Goal: Transaction & Acquisition: Purchase product/service

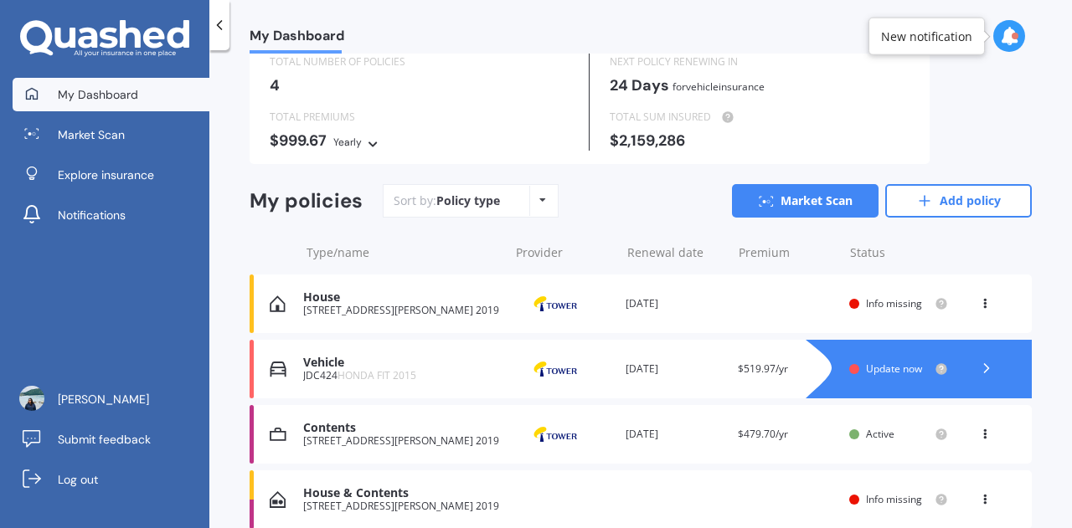
scroll to position [134, 0]
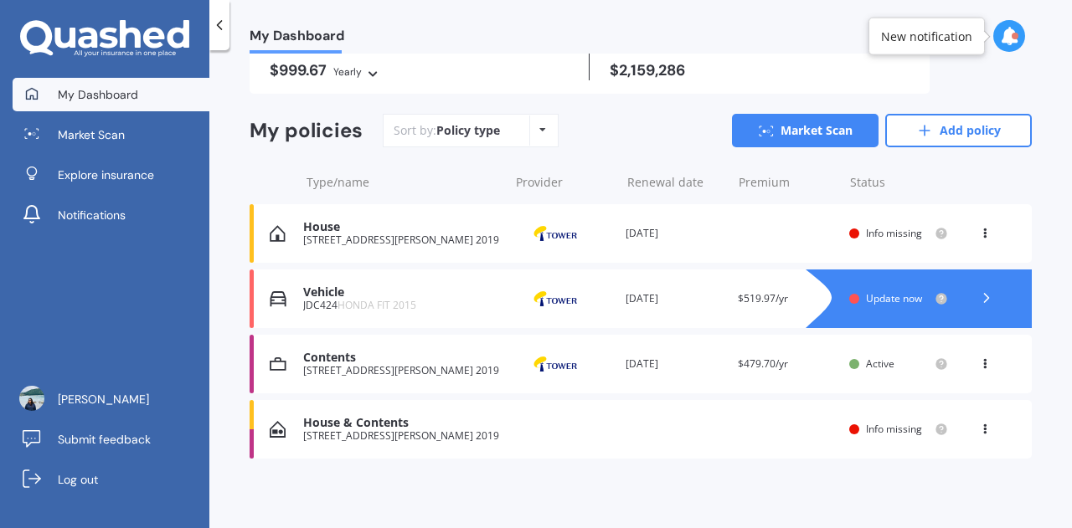
click at [836, 231] on div "House [STREET_ADDRESS][PERSON_NAME] 2019 Provider Renewal date [DATE] Premium Y…" at bounding box center [641, 233] width 782 height 59
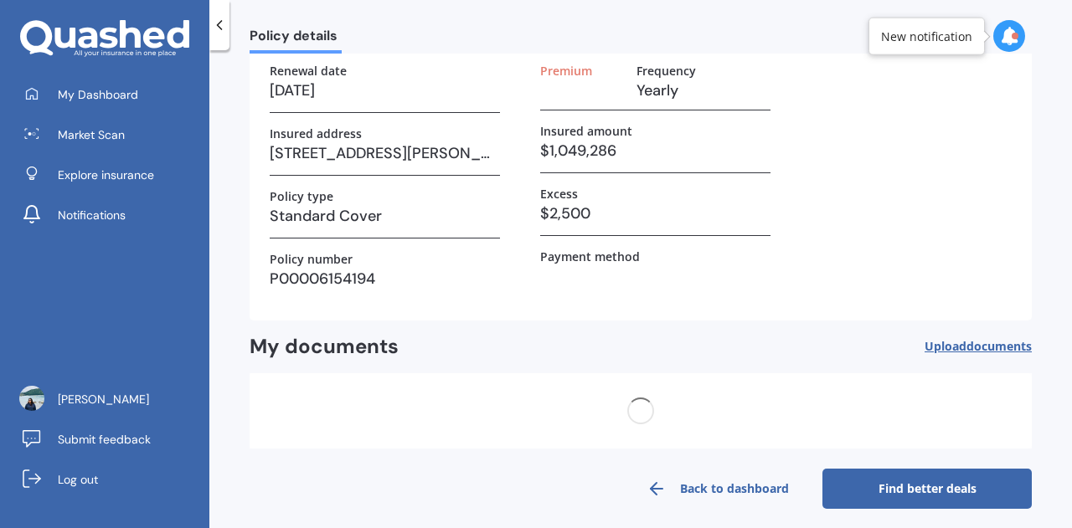
scroll to position [0, 0]
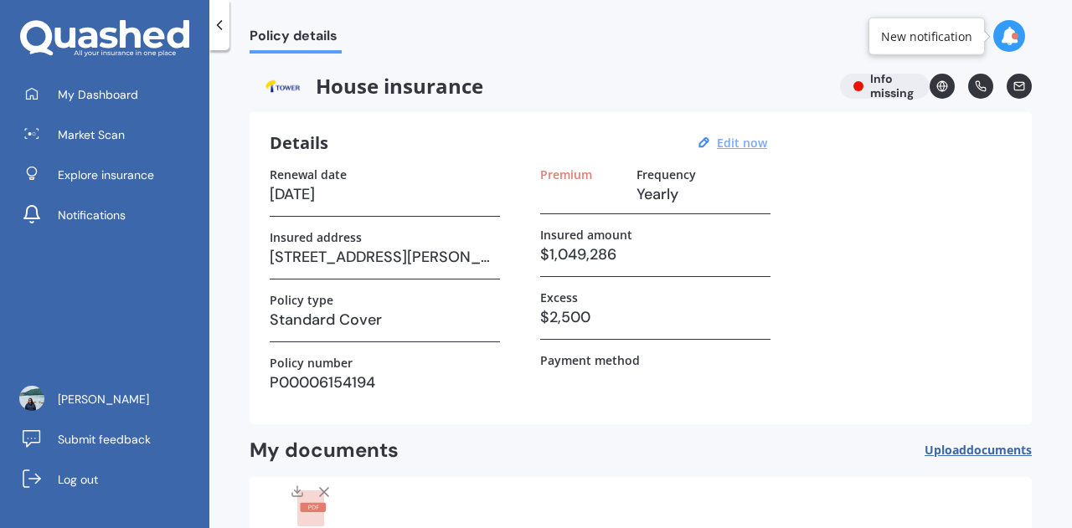
click at [720, 147] on u "Edit now" at bounding box center [742, 143] width 50 height 16
select select "30"
select select "07"
select select "2026"
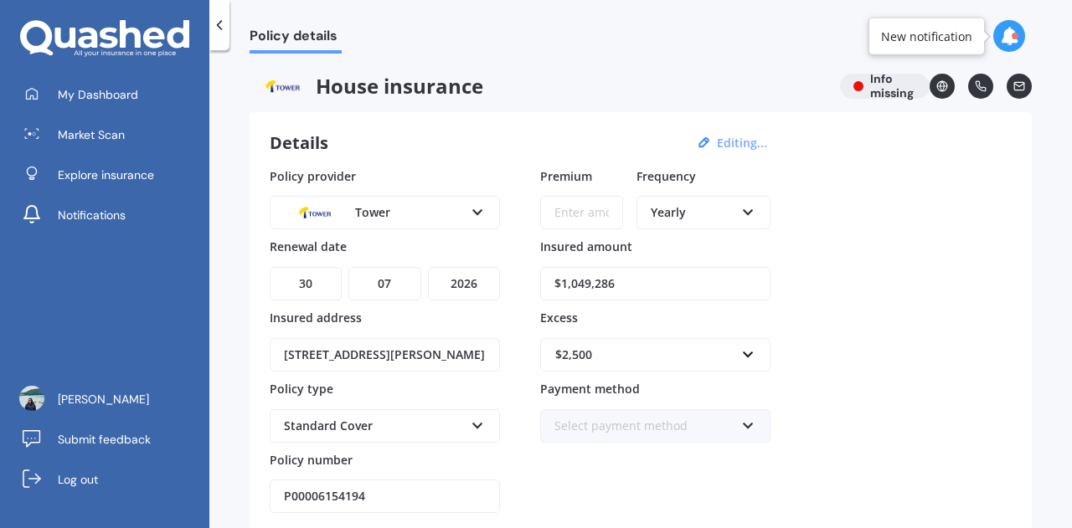
click at [606, 281] on input "$1,049,286" at bounding box center [655, 283] width 230 height 33
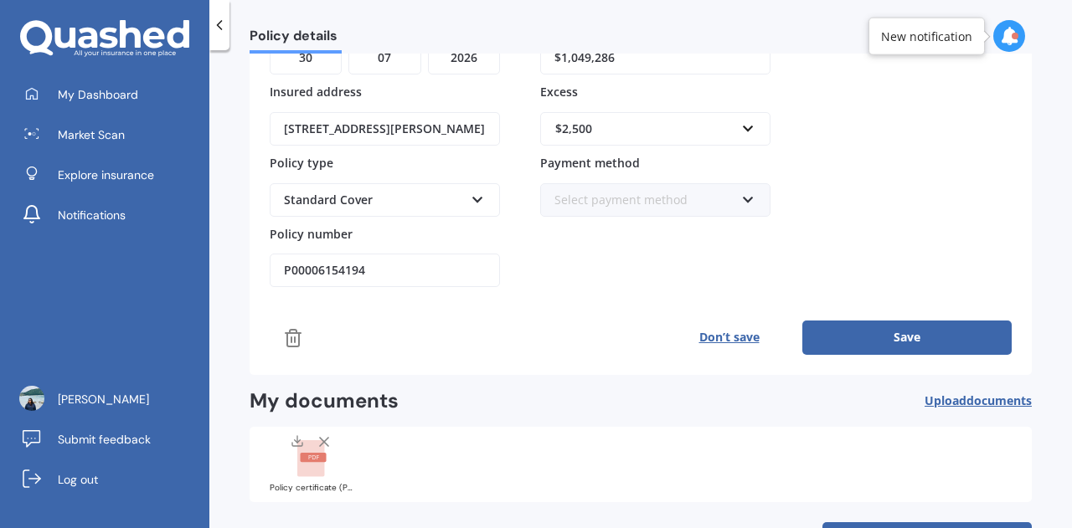
scroll to position [251, 0]
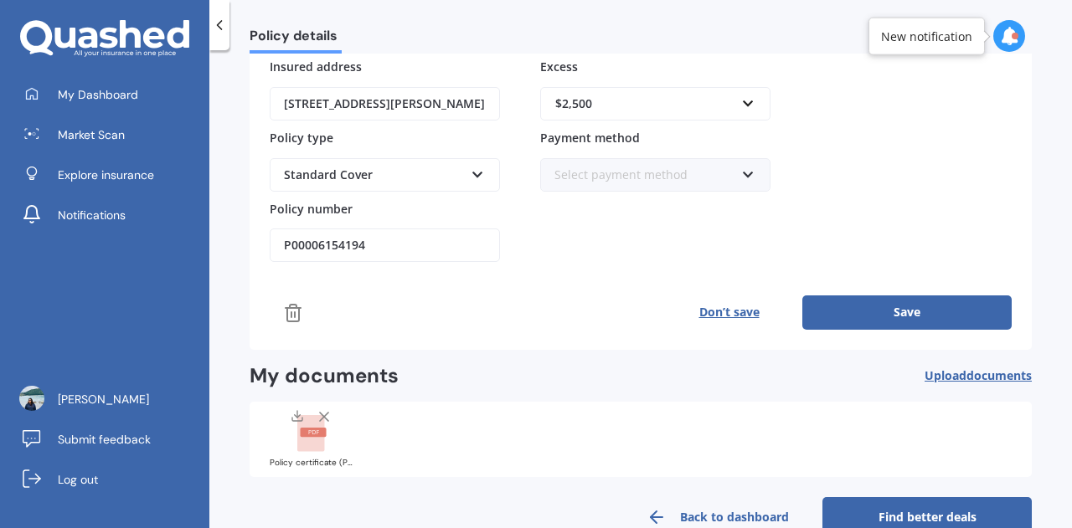
click at [907, 312] on button "Save" at bounding box center [906, 312] width 209 height 33
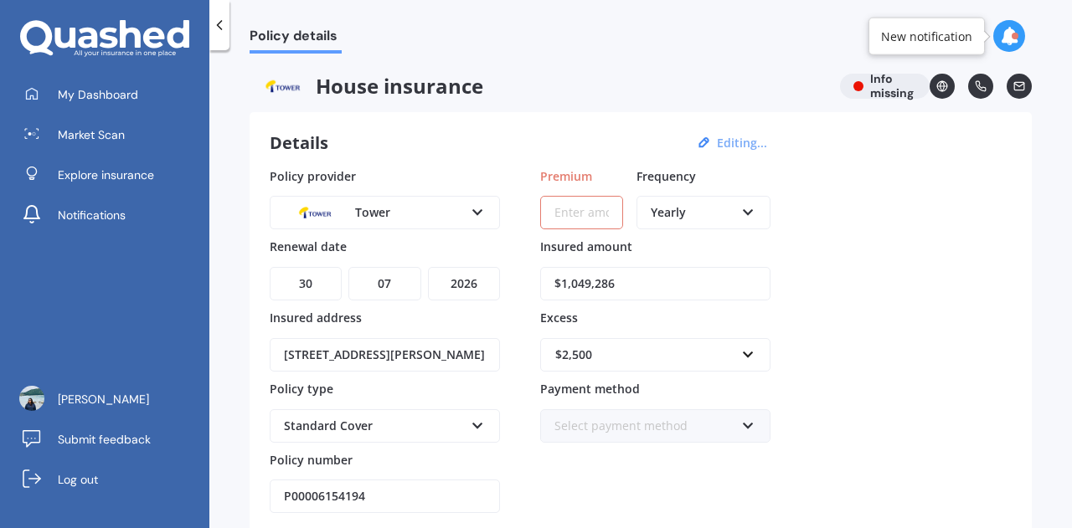
click at [584, 208] on input "Premium" at bounding box center [581, 212] width 83 height 33
type input "$1,367.67"
click at [838, 228] on div "Policy provider Tower AA AMI AMP ANZ ASB Ando BNZ Co-Operative Bank FMG Initio …" at bounding box center [641, 340] width 742 height 347
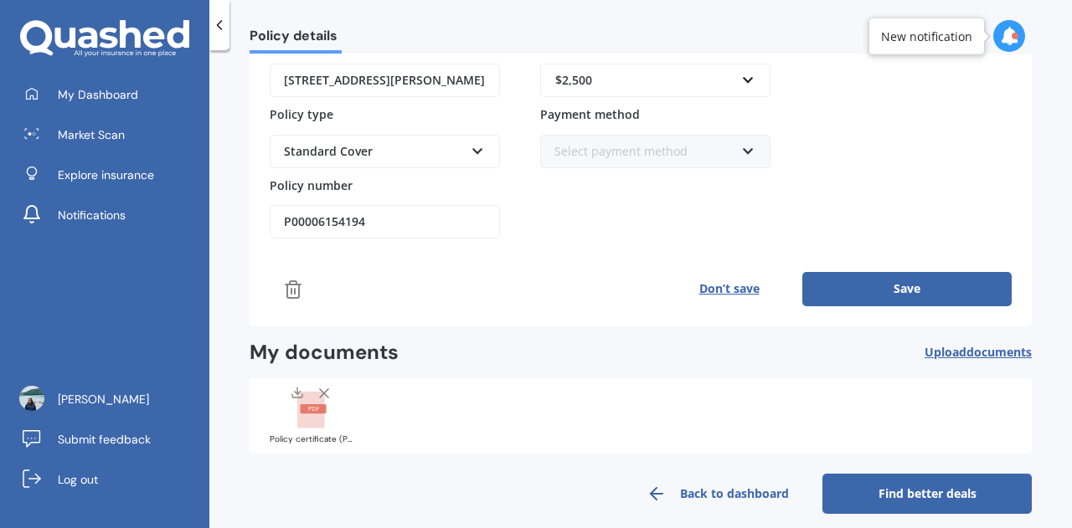
scroll to position [285, 0]
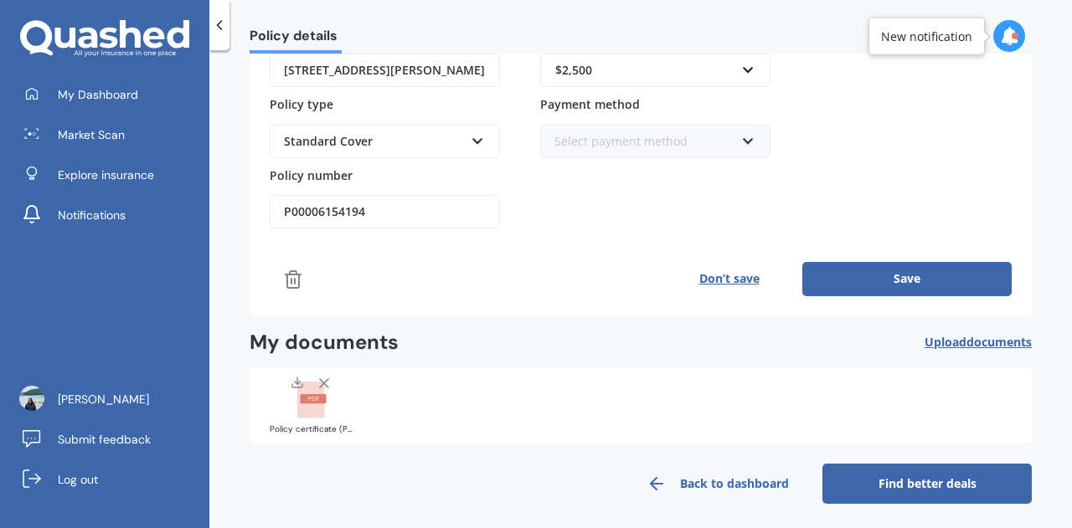
click at [856, 262] on button "Save" at bounding box center [906, 278] width 209 height 33
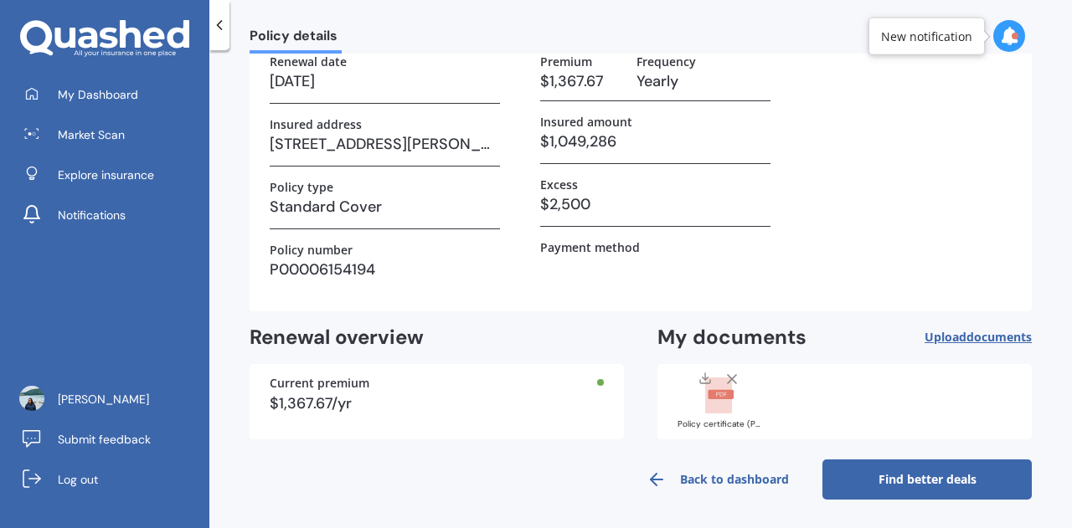
click at [898, 475] on link "Find better deals" at bounding box center [926, 480] width 209 height 40
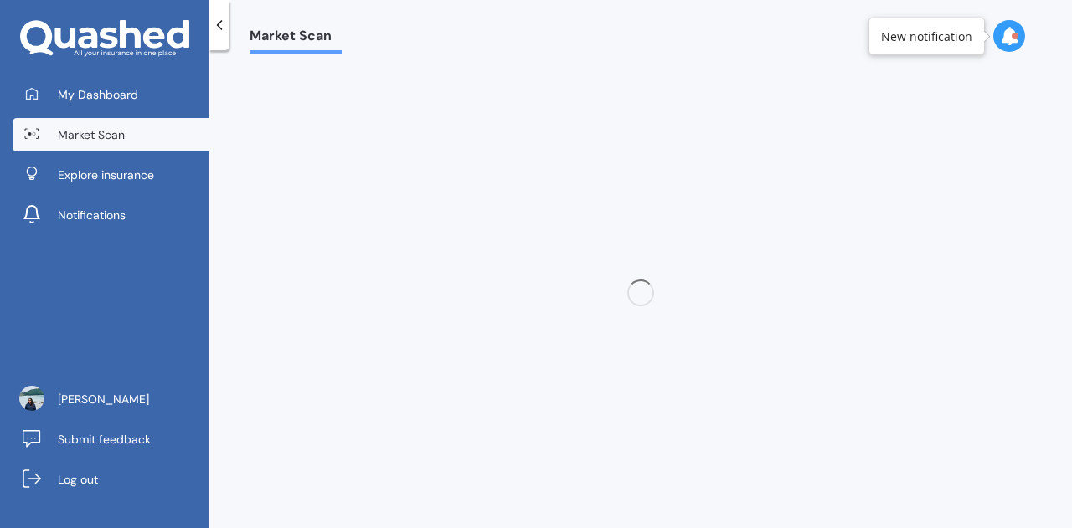
scroll to position [0, 0]
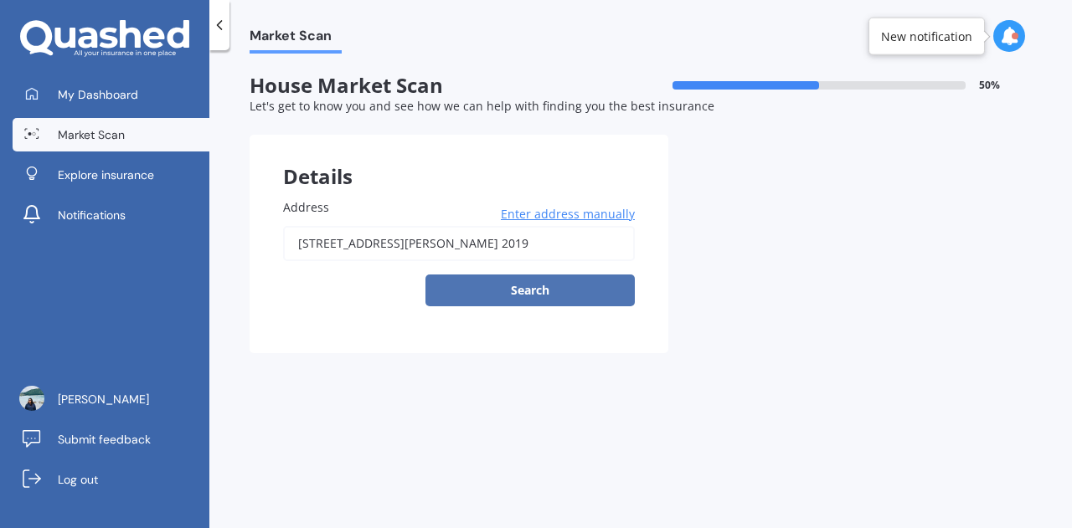
click at [511, 287] on button "Search" at bounding box center [529, 291] width 209 height 32
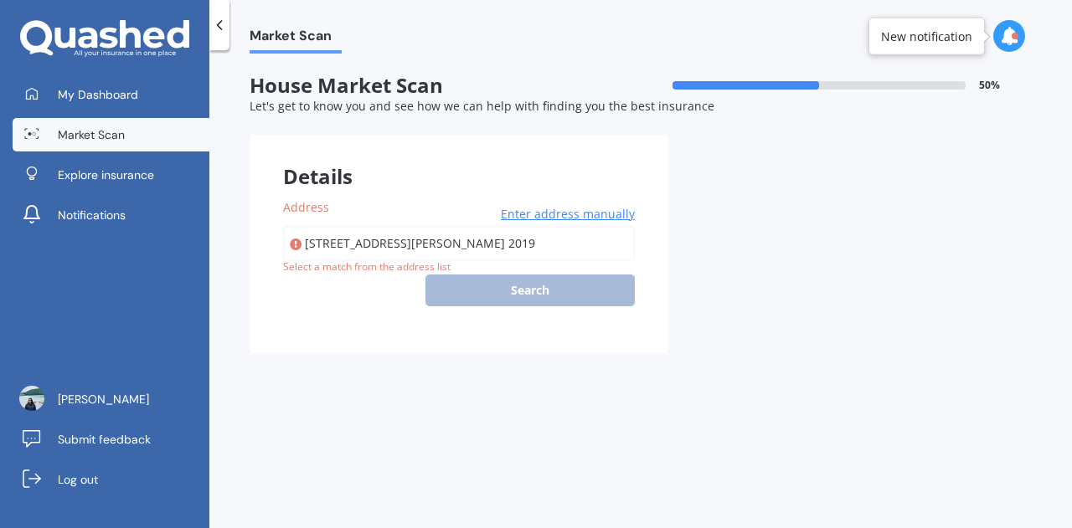
click at [424, 251] on input "[STREET_ADDRESS][PERSON_NAME] 2019" at bounding box center [459, 243] width 352 height 35
type input "[STREET_ADDRESS][PERSON_NAME] 2019"
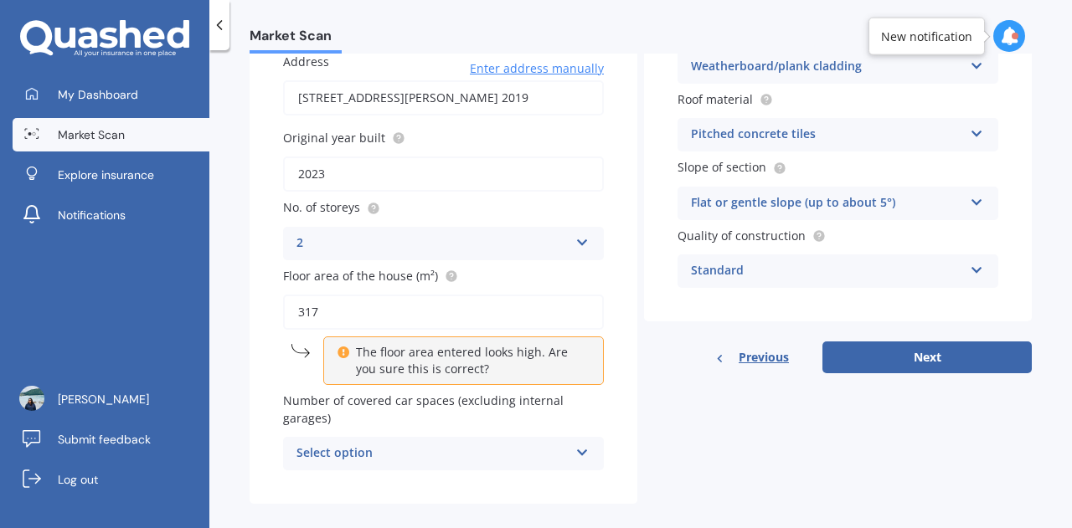
scroll to position [166, 0]
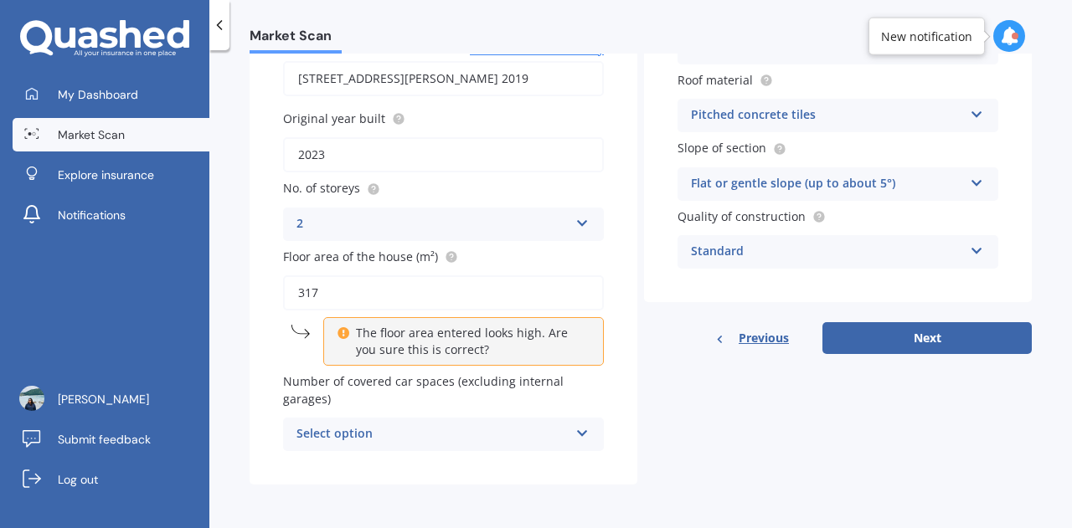
click at [385, 341] on p "The floor area entered looks high. Are you sure this is correct?" at bounding box center [469, 341] width 227 height 33
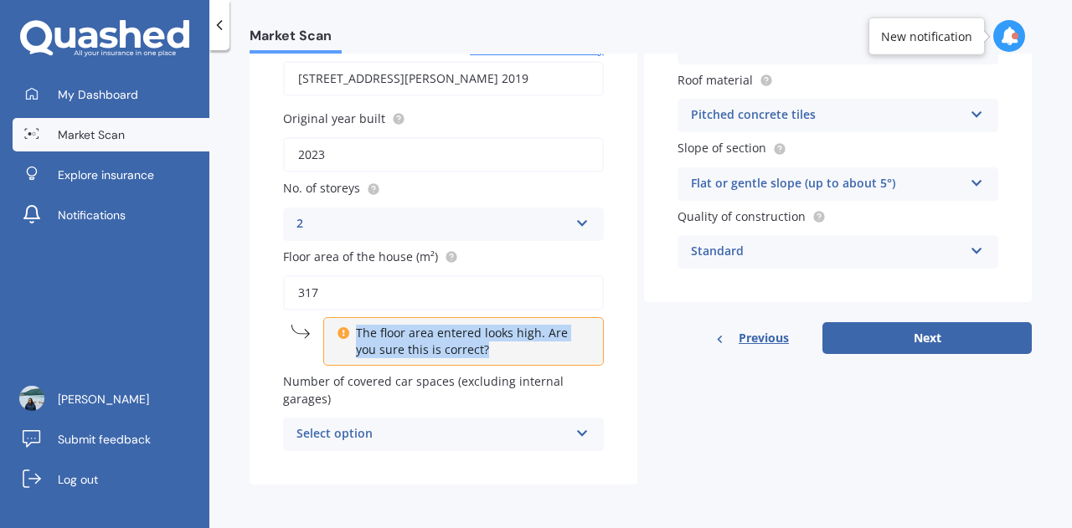
click at [385, 341] on p "The floor area entered looks high. Are you sure this is correct?" at bounding box center [469, 341] width 227 height 33
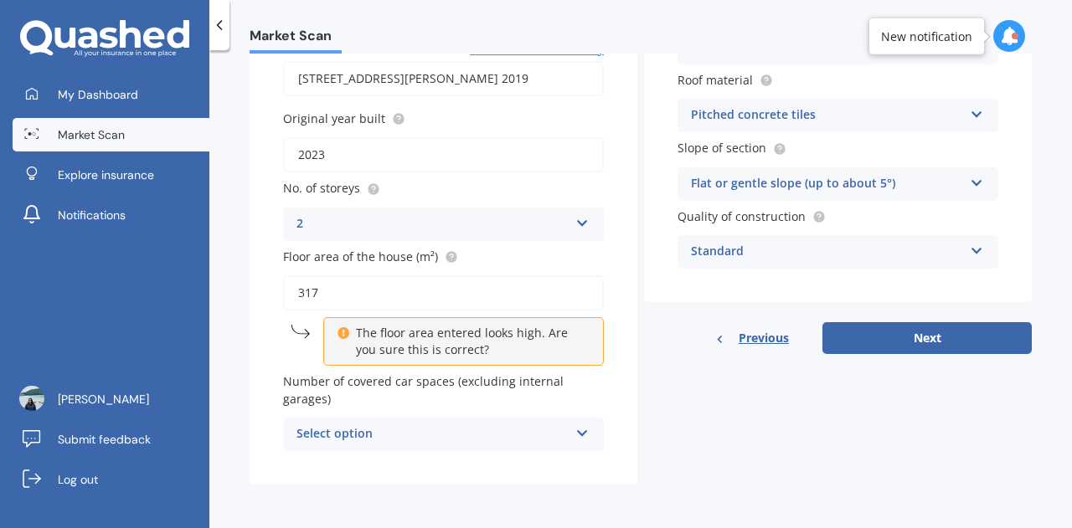
click at [344, 296] on input "317" at bounding box center [443, 292] width 321 height 35
click at [344, 337] on icon at bounding box center [343, 331] width 12 height 12
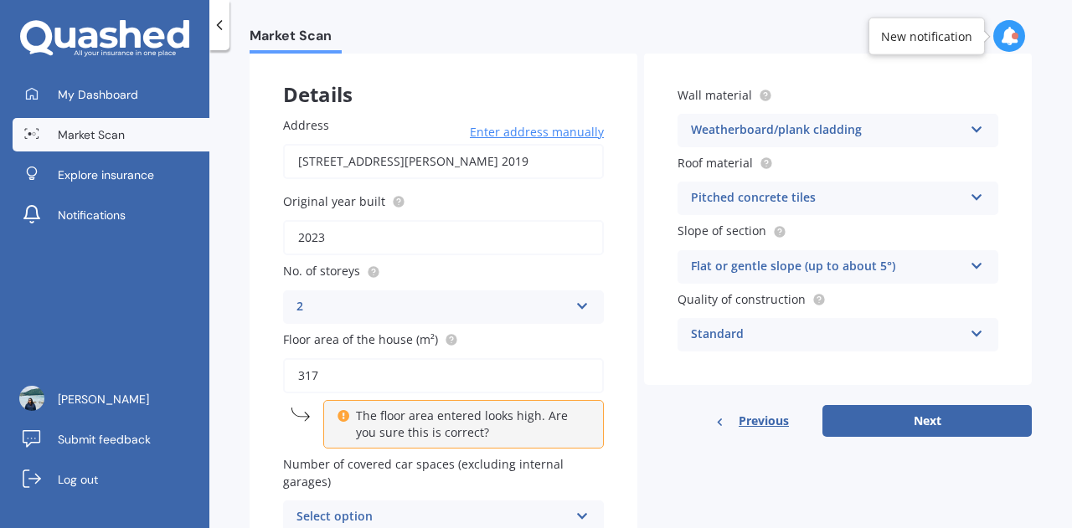
scroll to position [0, 0]
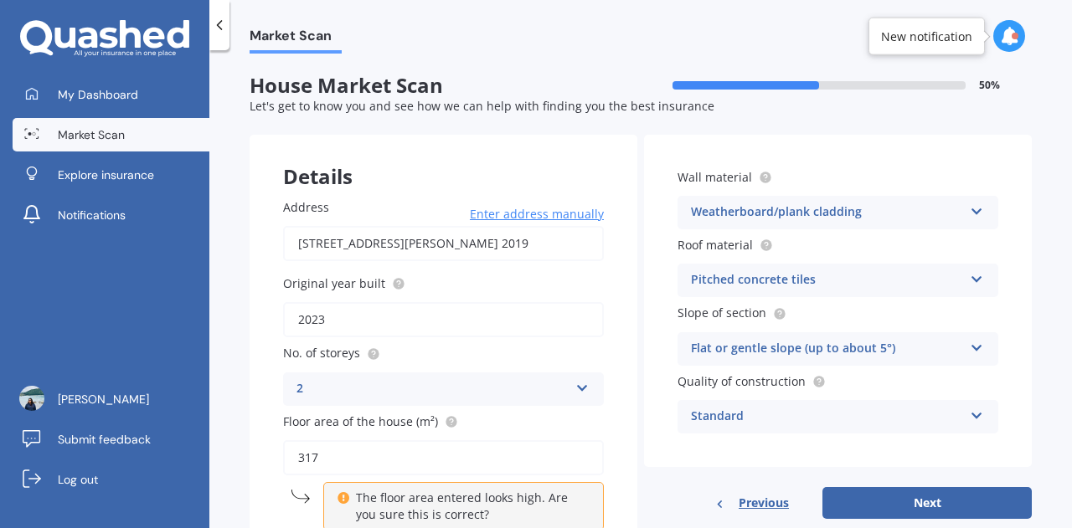
click at [376, 317] on input "2023" at bounding box center [443, 319] width 321 height 35
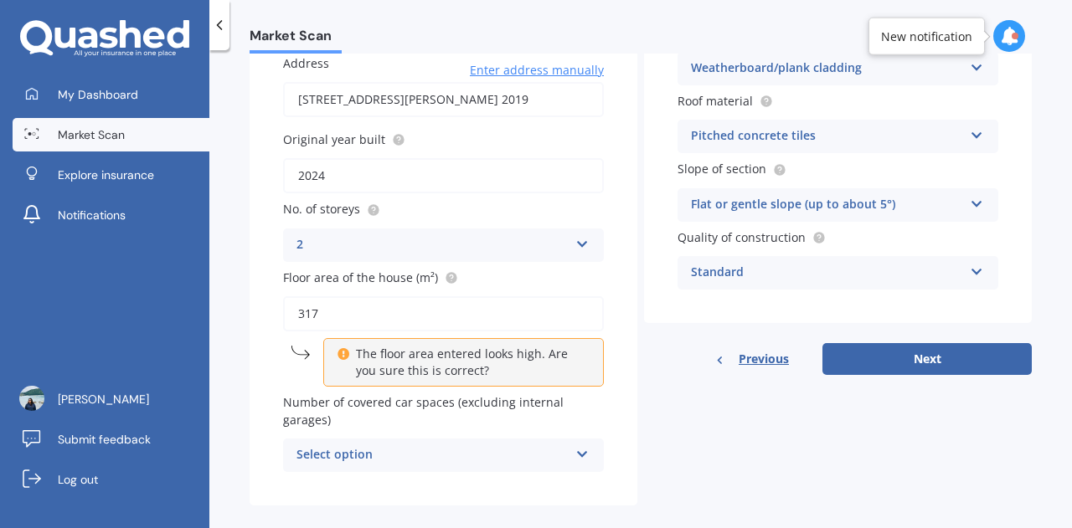
scroll to position [166, 0]
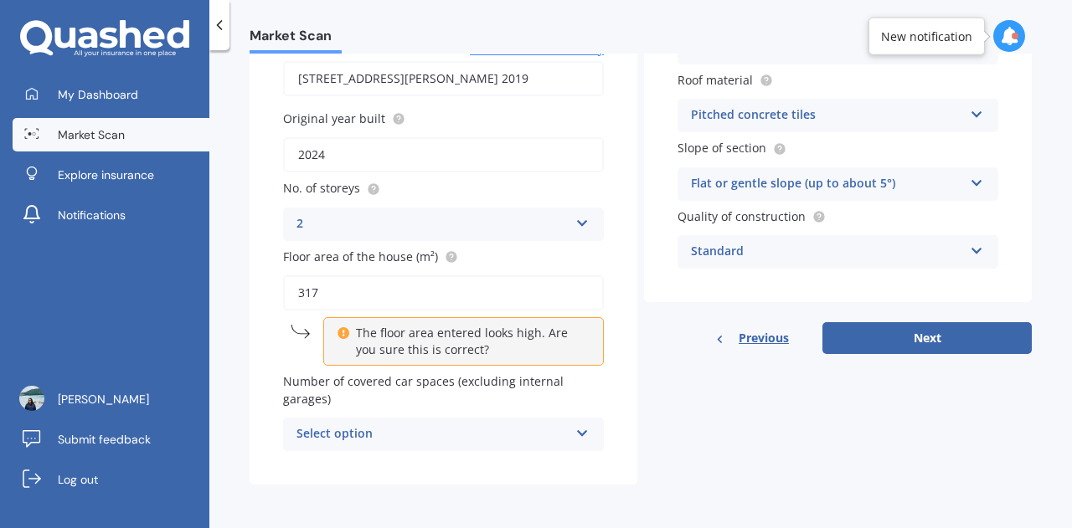
type input "2024"
click at [409, 443] on div "Select option" at bounding box center [432, 435] width 272 height 20
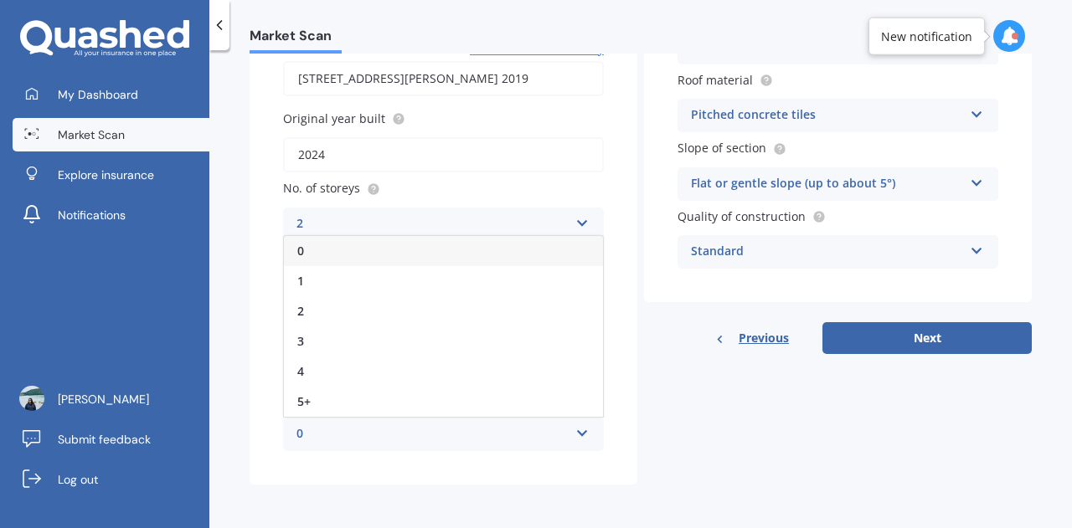
click at [409, 442] on div "0" at bounding box center [432, 435] width 272 height 20
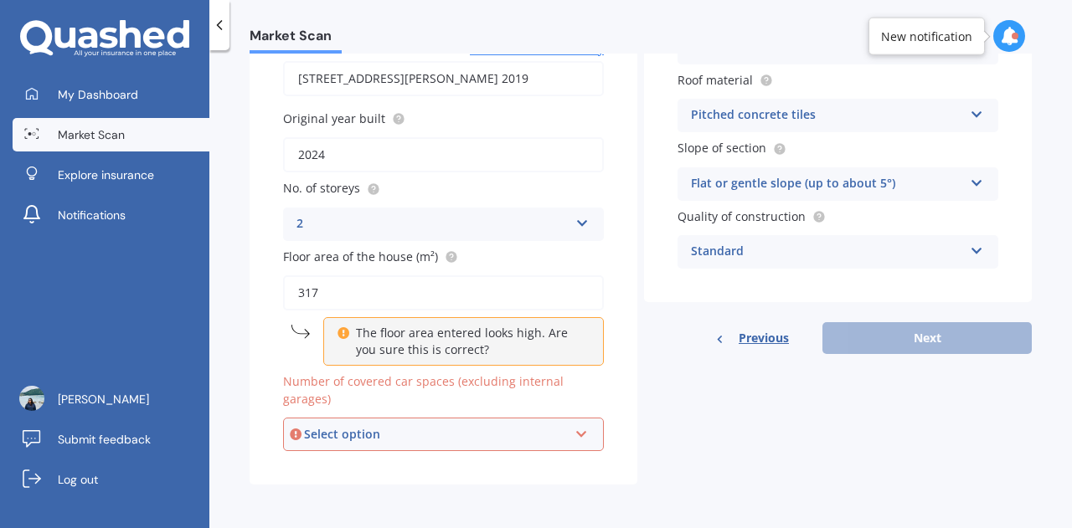
click at [409, 442] on div "Select option" at bounding box center [436, 434] width 264 height 18
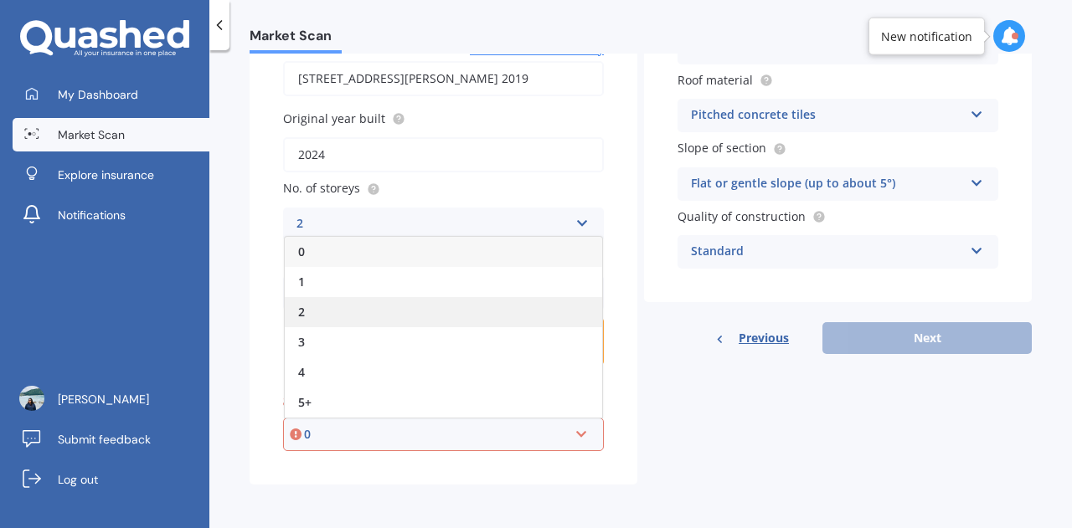
click at [345, 311] on div "2" at bounding box center [443, 312] width 317 height 30
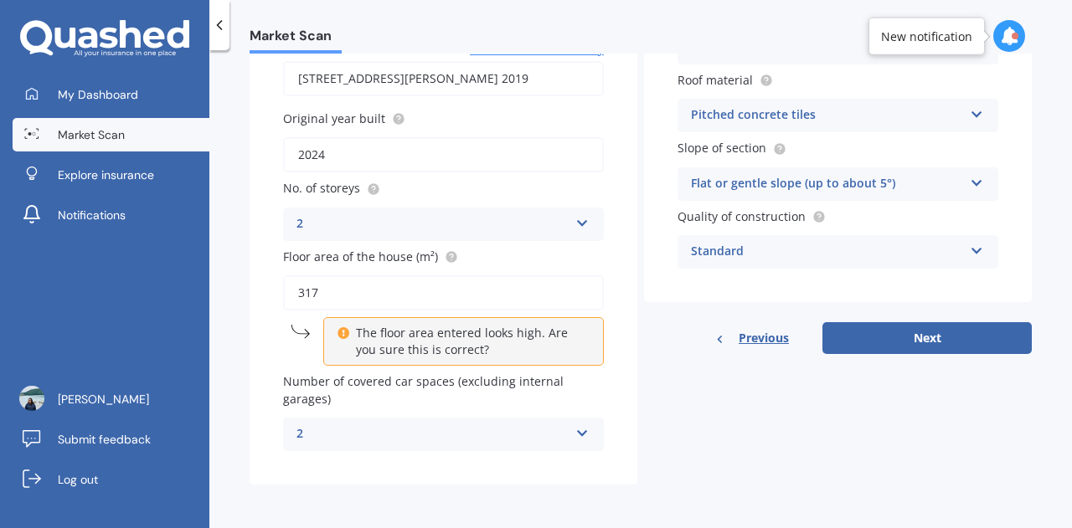
click at [451, 430] on div "2" at bounding box center [432, 435] width 272 height 20
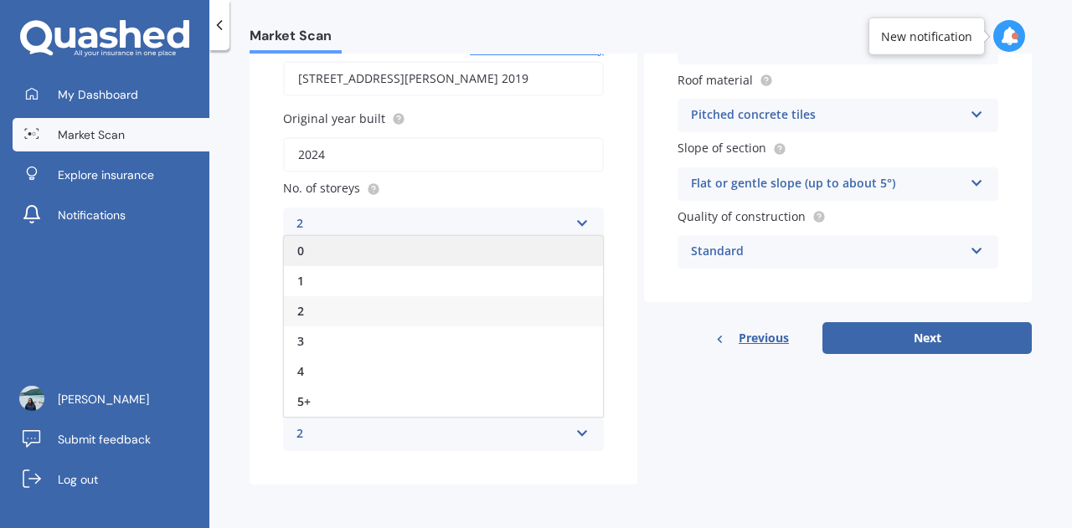
click at [332, 260] on div "0" at bounding box center [443, 251] width 319 height 30
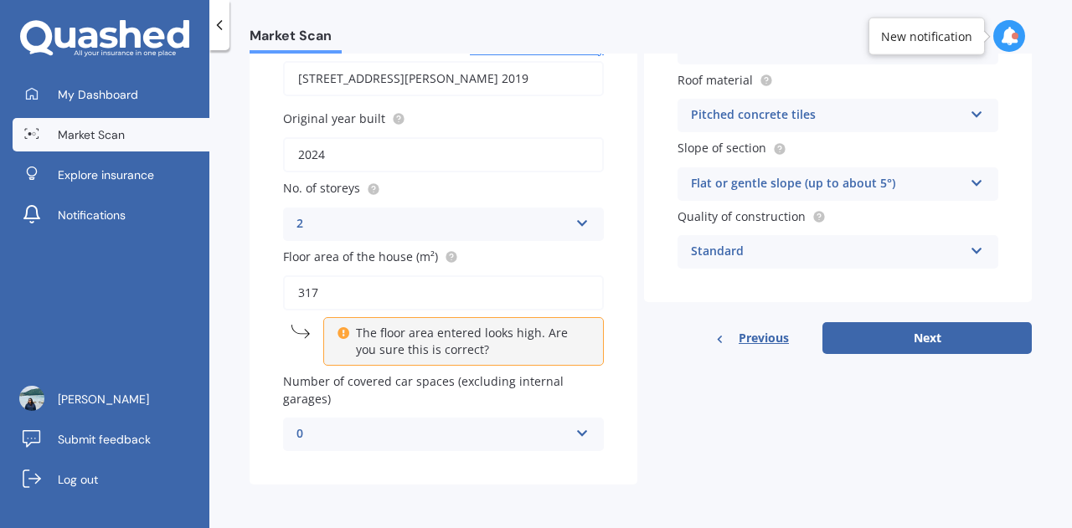
click at [735, 422] on div "Details Address [STREET_ADDRESS][PERSON_NAME] 2019 Enter address manually Searc…" at bounding box center [641, 228] width 782 height 516
click at [903, 337] on button "Next" at bounding box center [926, 338] width 209 height 32
select select "15"
select select "02"
select select "1982"
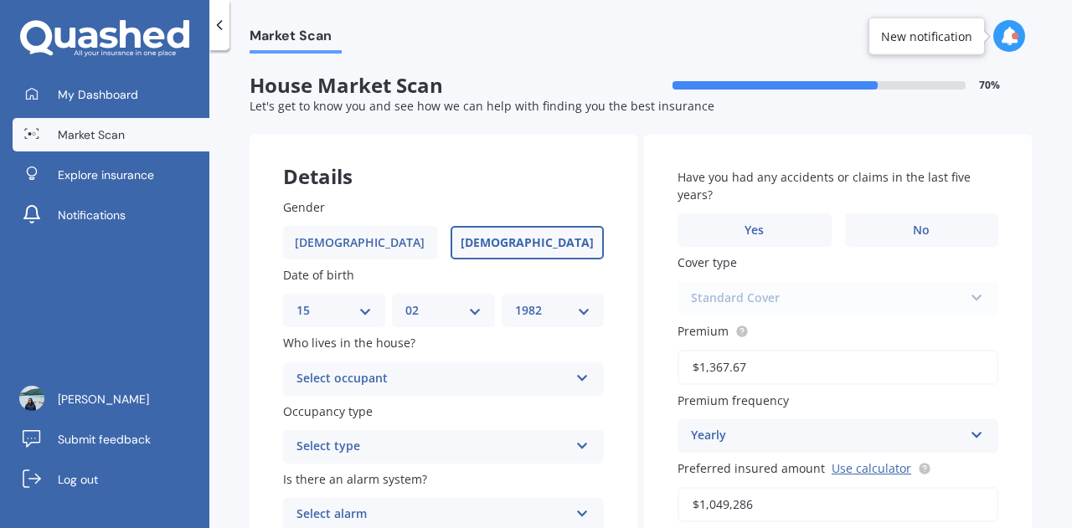
scroll to position [167, 0]
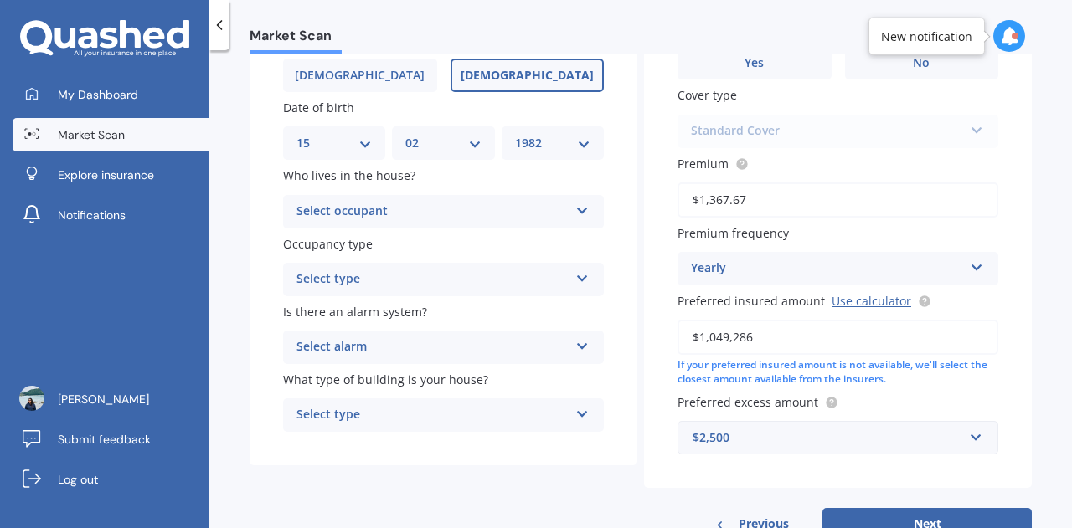
click at [392, 200] on div "Select occupant Owner Owner + Boarder" at bounding box center [443, 211] width 321 height 33
click at [395, 250] on div "Owner" at bounding box center [443, 244] width 319 height 30
click at [399, 279] on div "Select type" at bounding box center [432, 280] width 272 height 20
click at [399, 316] on div "Permanent" at bounding box center [443, 312] width 319 height 30
click at [394, 354] on div "Select alarm" at bounding box center [432, 347] width 272 height 20
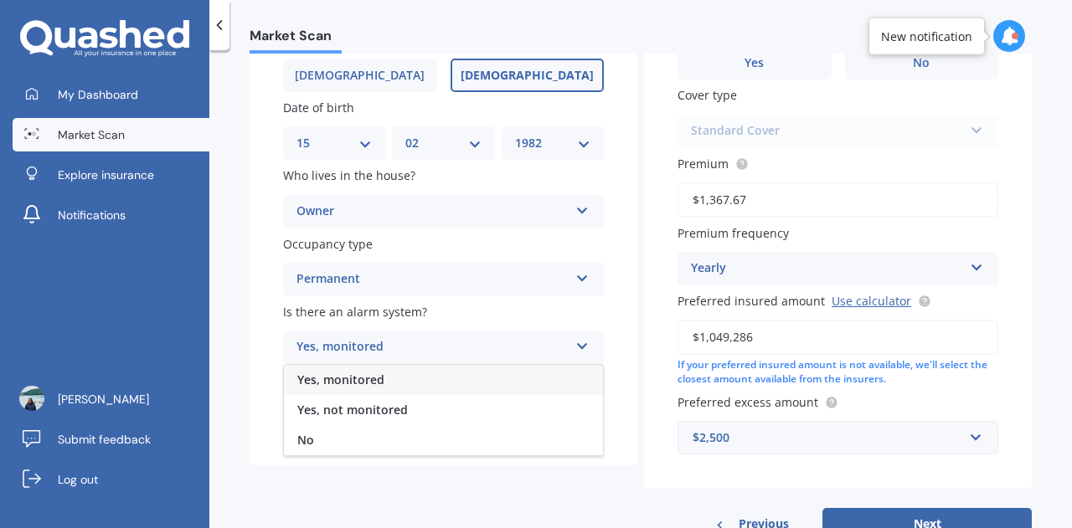
click at [392, 383] on div "Yes, monitored" at bounding box center [443, 380] width 319 height 30
click at [387, 345] on div "Yes, monitored" at bounding box center [432, 347] width 272 height 20
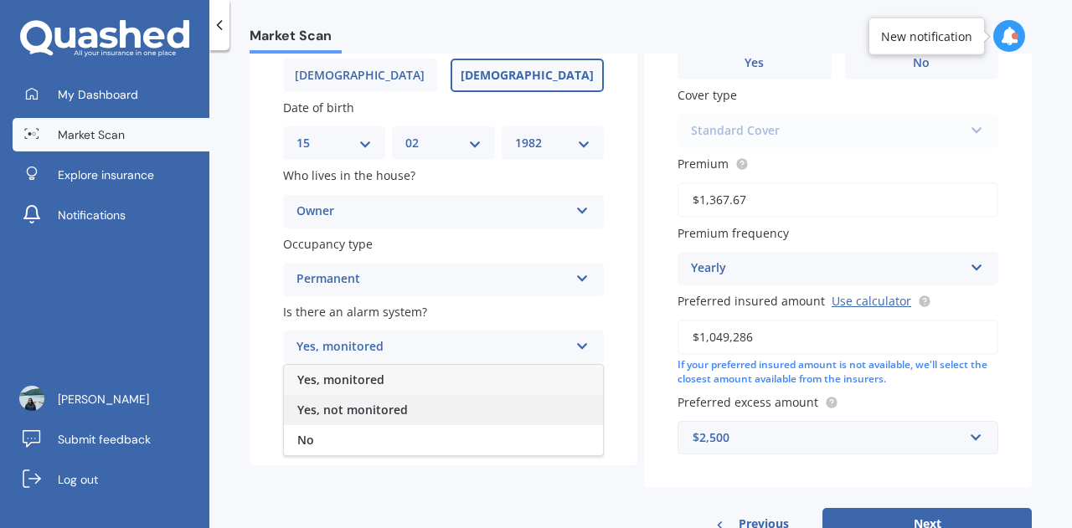
click at [385, 407] on span "Yes, not monitored" at bounding box center [352, 410] width 111 height 16
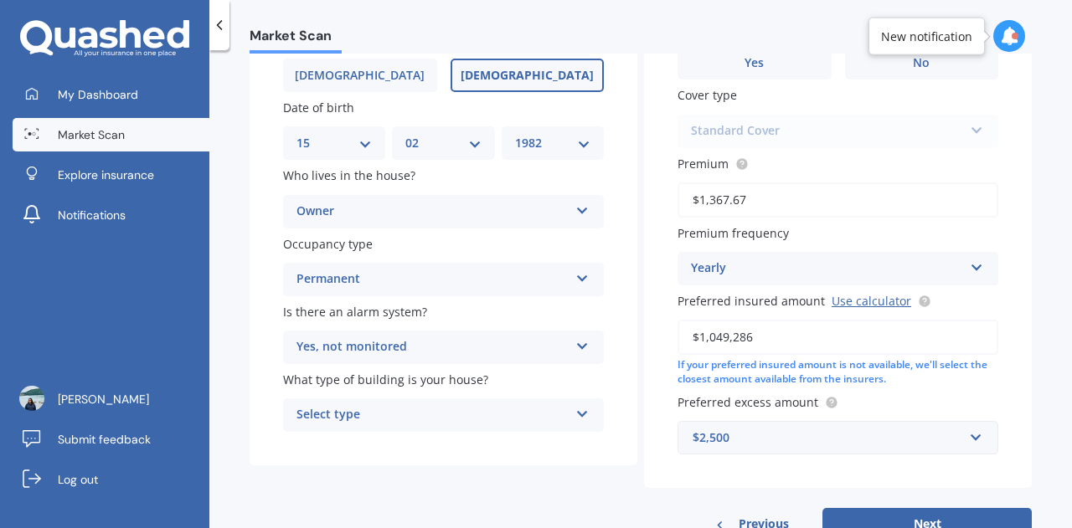
click at [422, 419] on div "Select type" at bounding box center [432, 415] width 272 height 20
click at [415, 454] on div "Freestanding" at bounding box center [443, 448] width 319 height 30
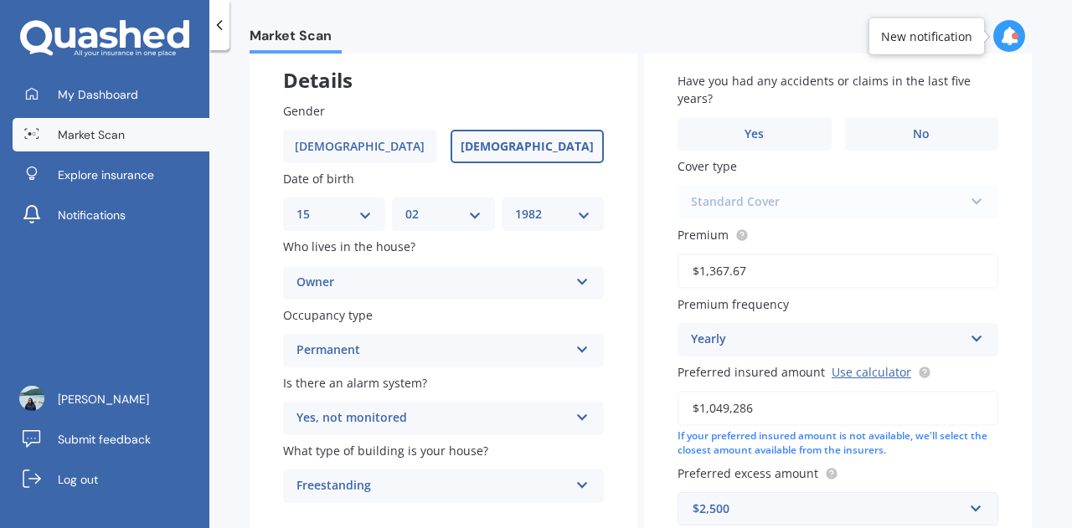
scroll to position [0, 0]
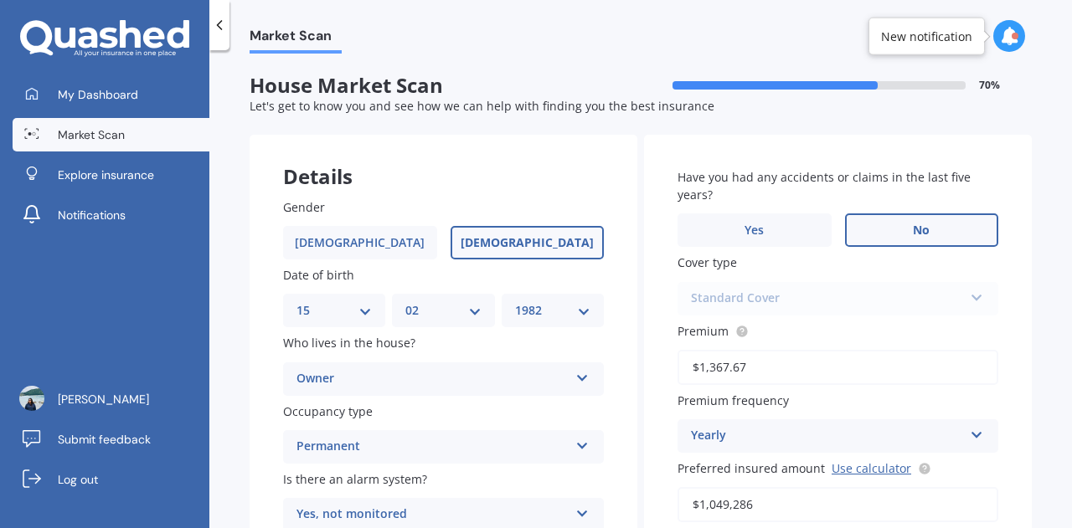
click at [926, 225] on label "No" at bounding box center [922, 230] width 154 height 33
click at [0, 0] on input "No" at bounding box center [0, 0] width 0 height 0
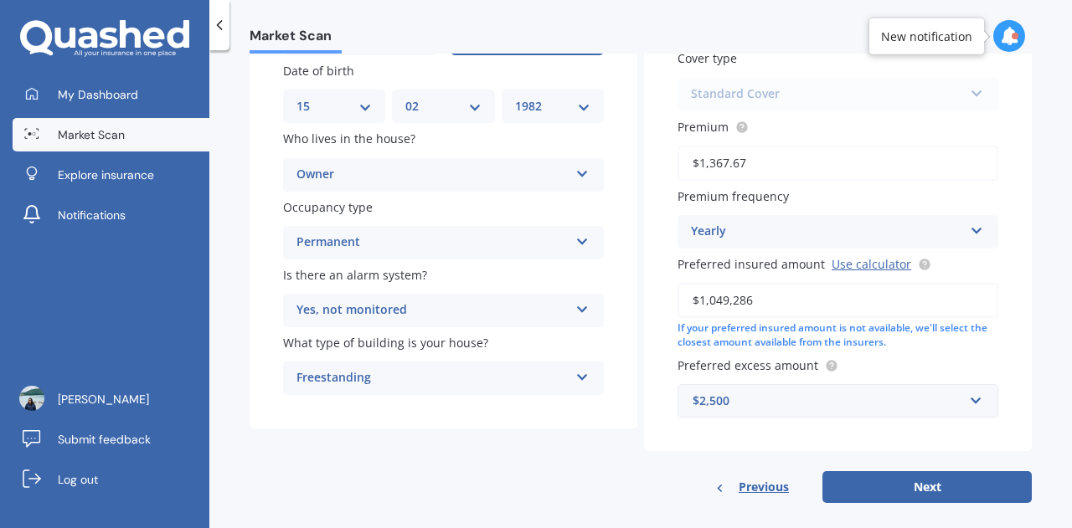
scroll to position [224, 0]
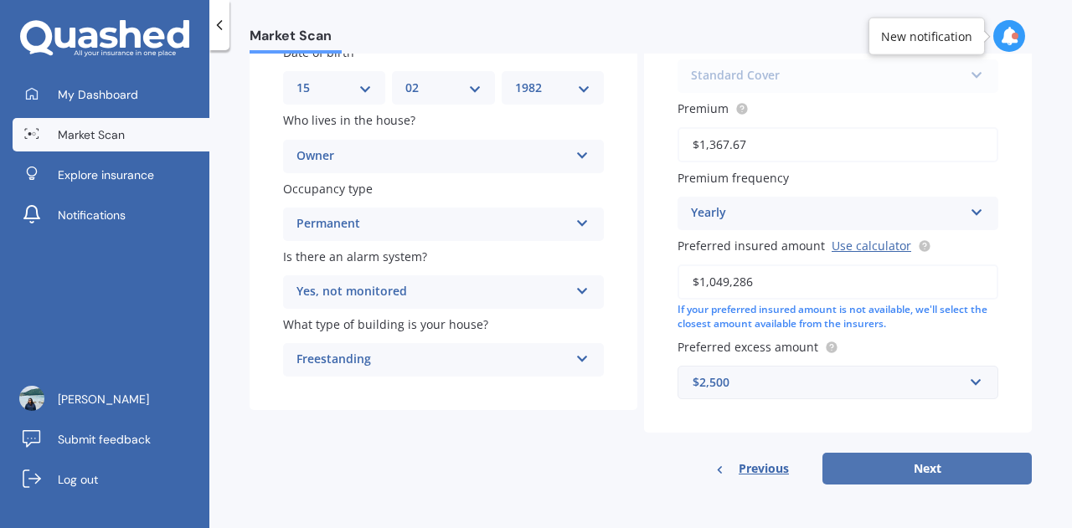
click at [944, 480] on button "Next" at bounding box center [926, 469] width 209 height 32
select select "15"
select select "02"
select select "1982"
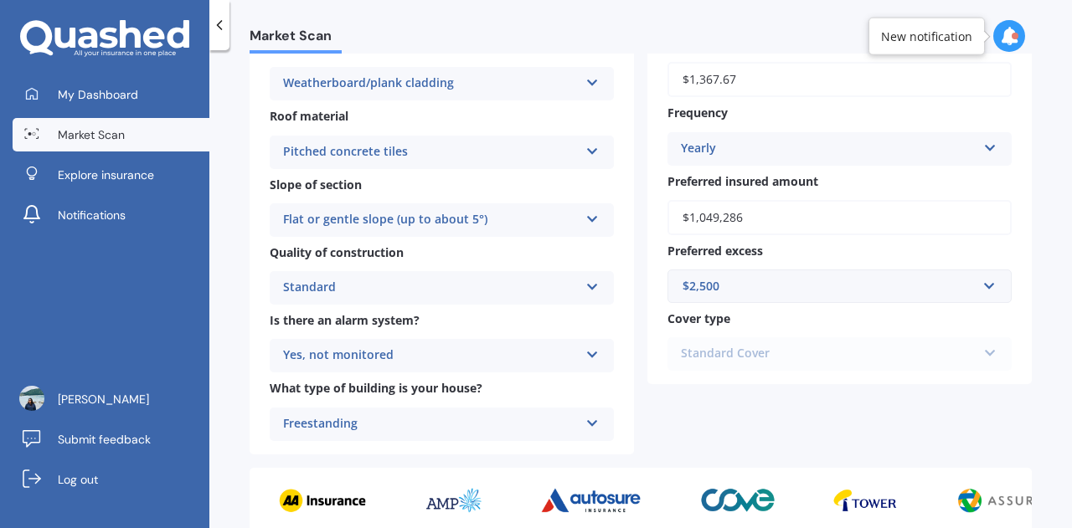
scroll to position [680, 0]
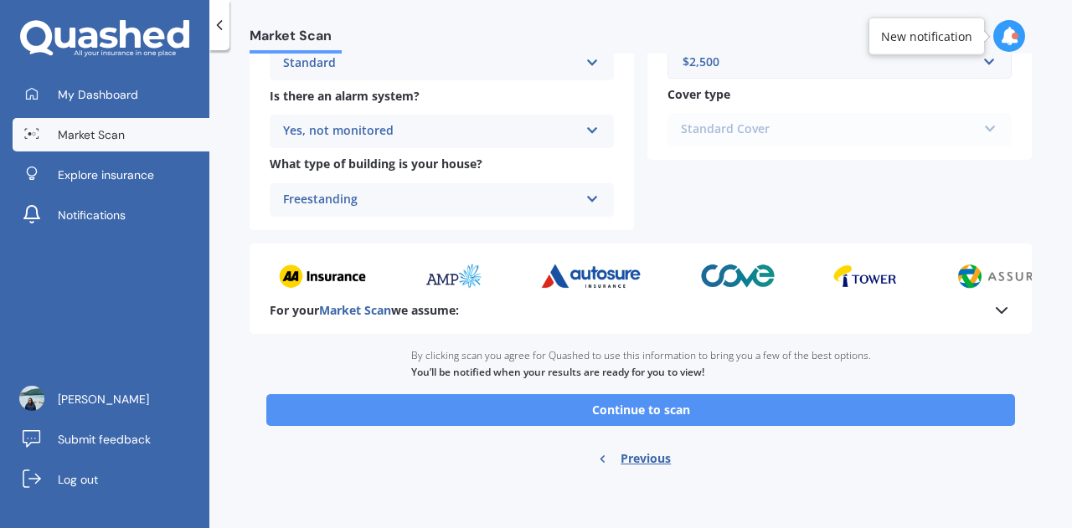
click at [548, 404] on button "Continue to scan" at bounding box center [640, 410] width 749 height 32
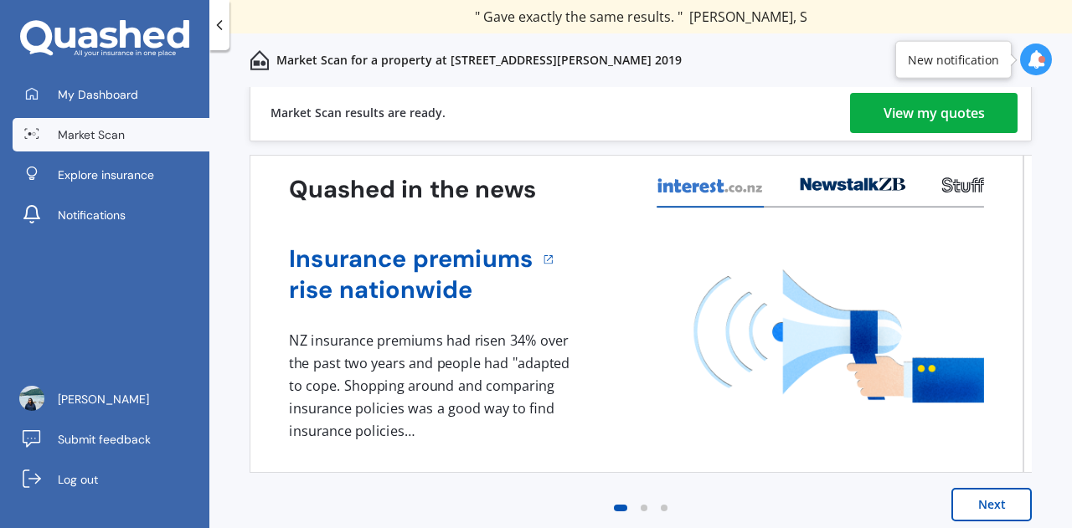
scroll to position [0, 0]
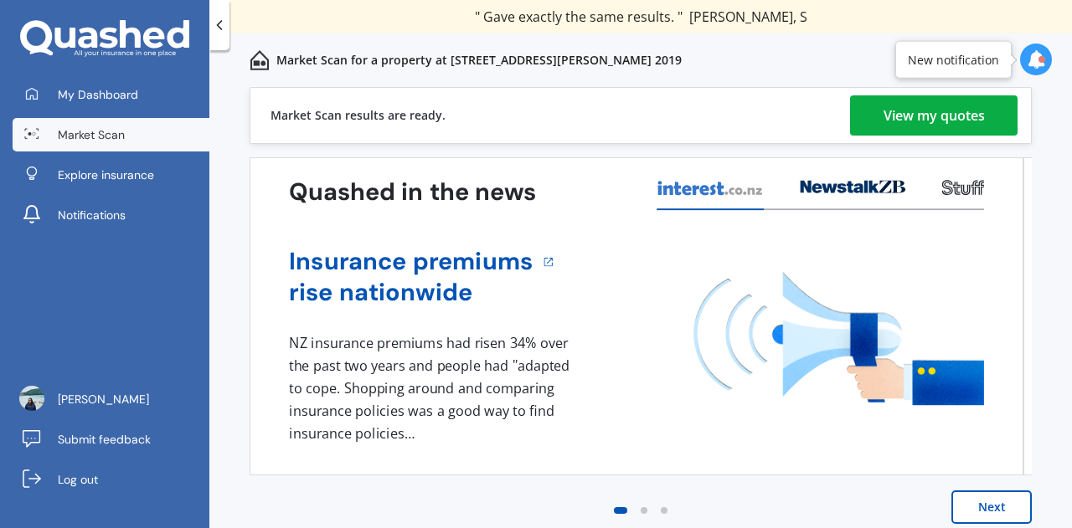
click at [889, 122] on div "View my quotes" at bounding box center [933, 115] width 101 height 40
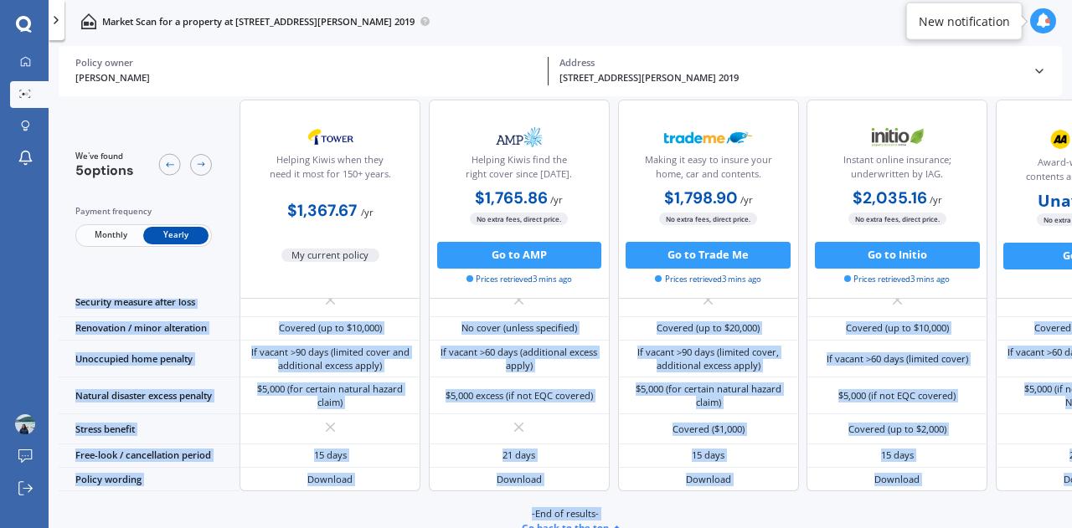
drag, startPoint x: 385, startPoint y: 522, endPoint x: 353, endPoint y: 523, distance: 31.9
click at [353, 523] on div "We've found 5 options Payment frequency Monthly Yearly Helping Kiwis when they …" at bounding box center [565, 315] width 1013 height 431
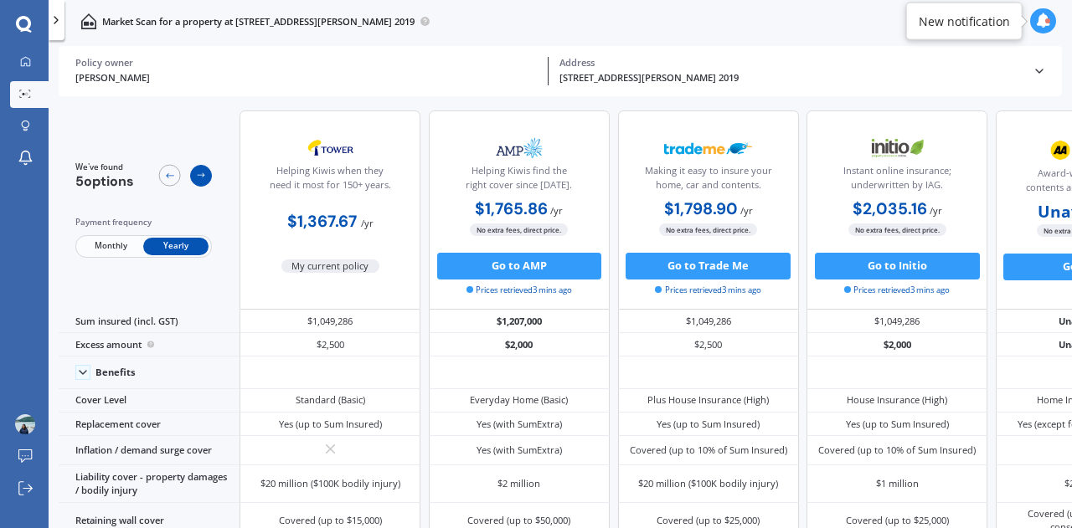
click at [201, 178] on icon at bounding box center [201, 175] width 11 height 11
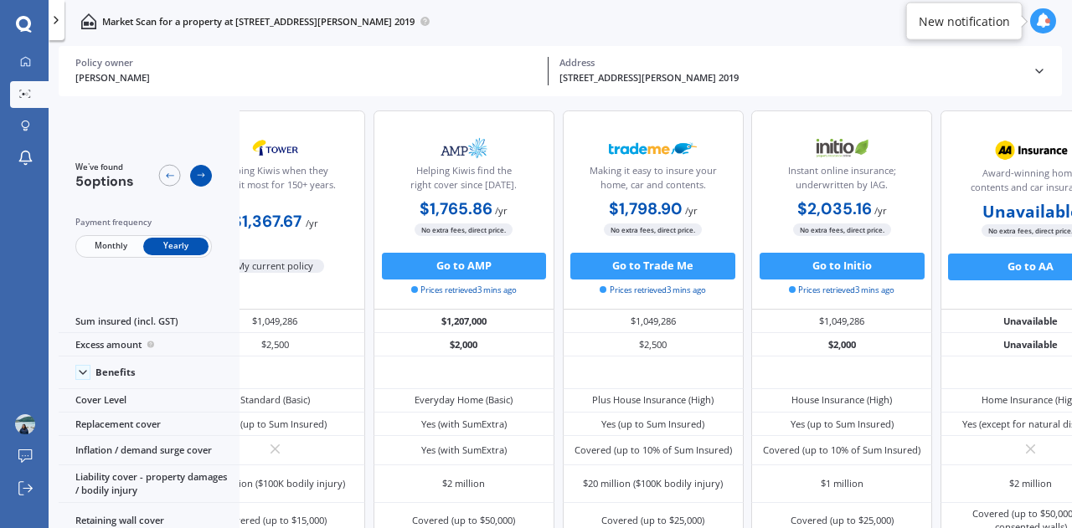
scroll to position [0, 138]
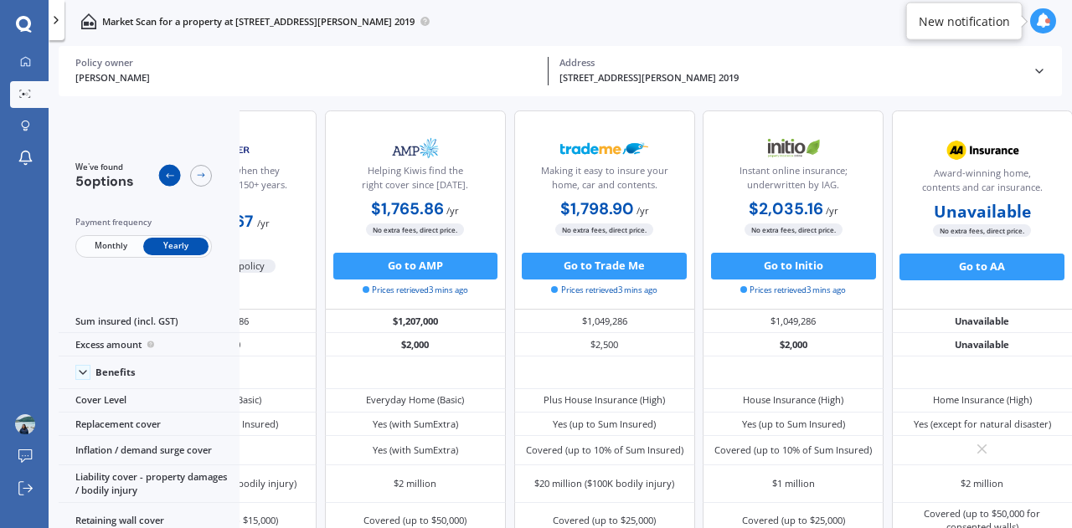
click at [166, 179] on icon at bounding box center [169, 175] width 11 height 11
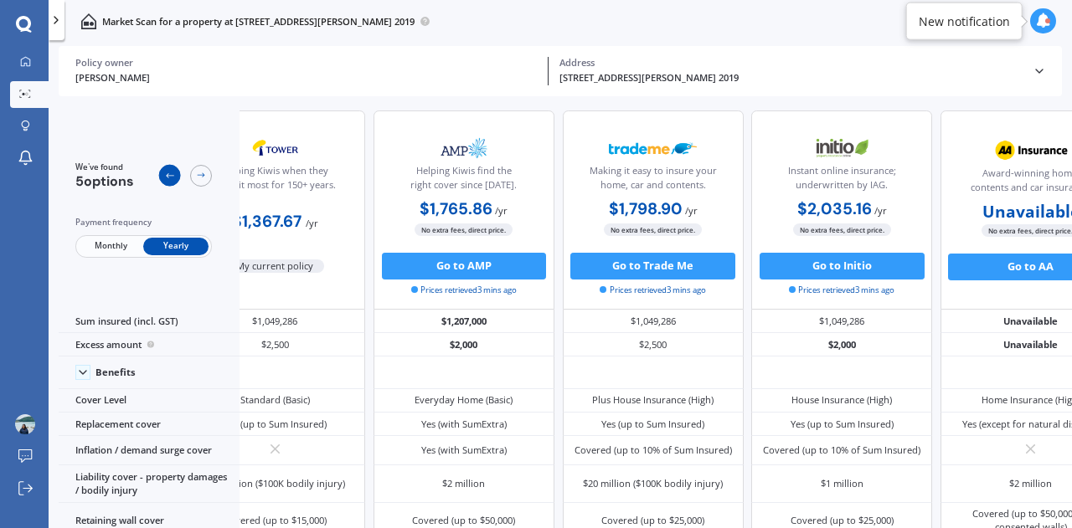
scroll to position [0, 0]
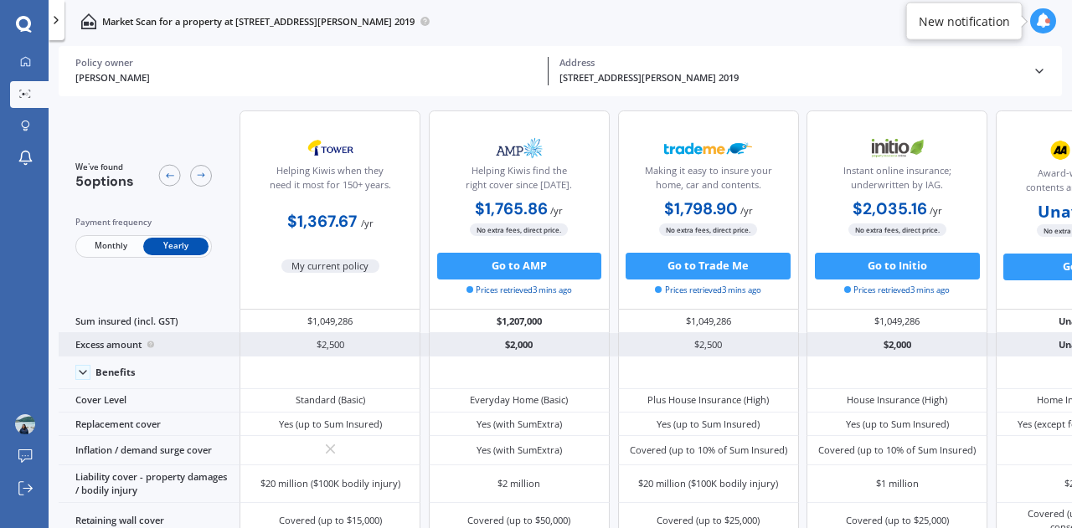
click at [338, 341] on div "$2,500" at bounding box center [329, 344] width 181 height 23
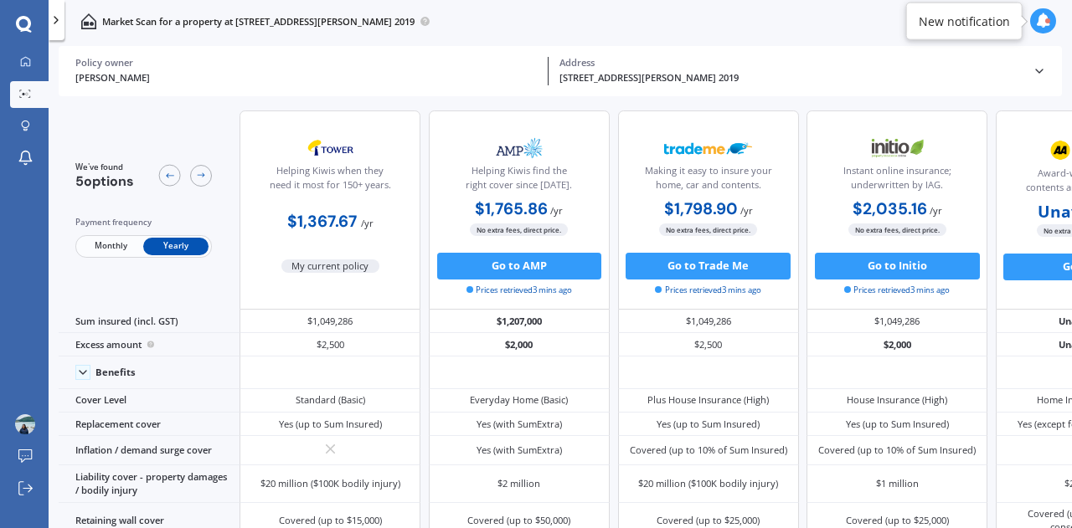
click at [296, 260] on span "My current policy" at bounding box center [330, 266] width 99 height 13
click at [123, 246] on span "Monthly" at bounding box center [110, 247] width 65 height 18
click at [158, 249] on span "Yearly" at bounding box center [175, 247] width 65 height 18
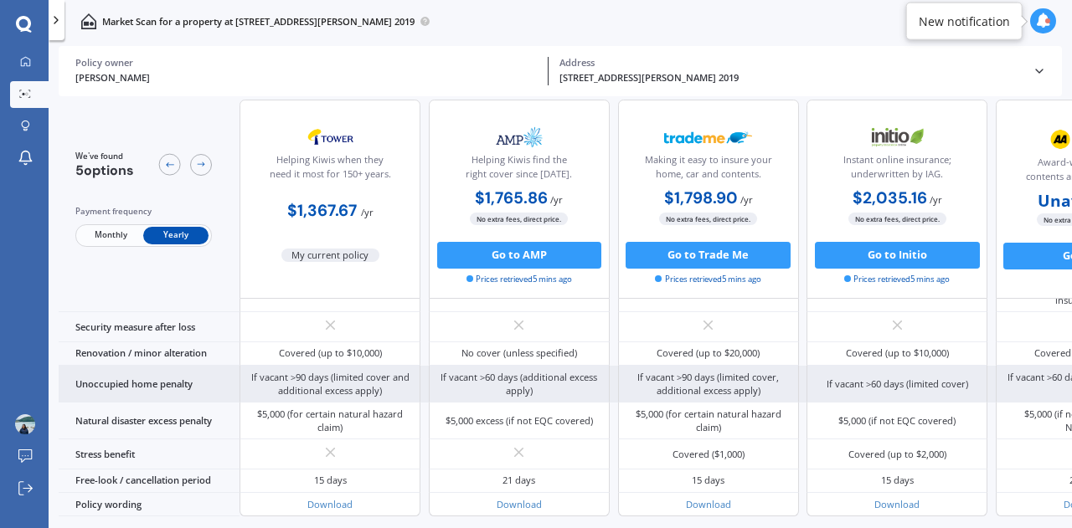
scroll to position [848, 0]
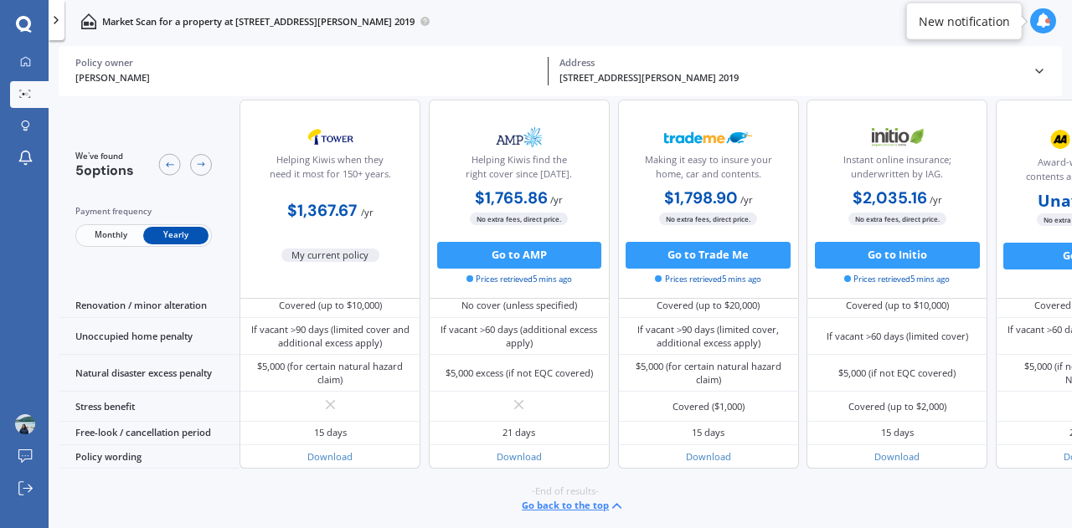
click at [559, 504] on button "Go back to the top" at bounding box center [573, 506] width 103 height 16
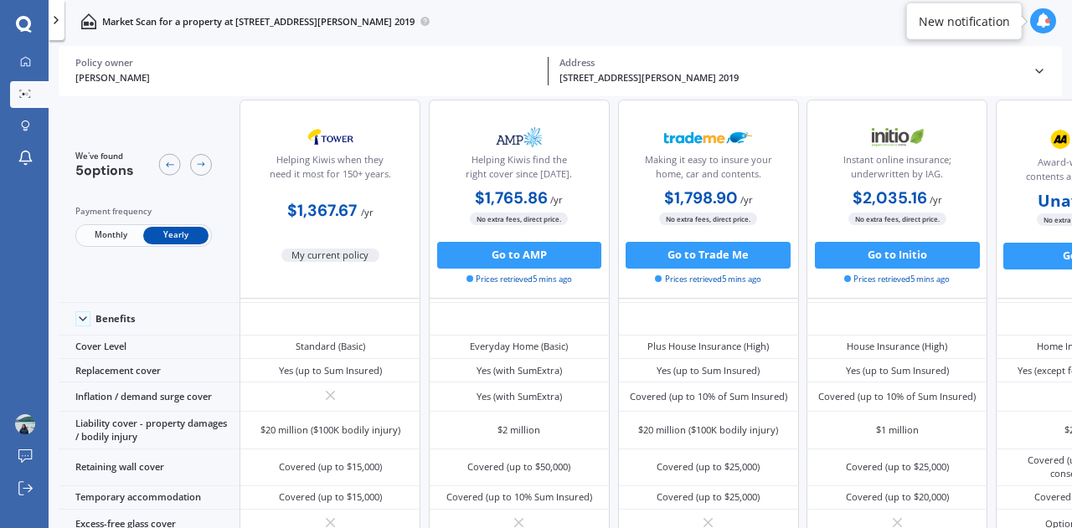
scroll to position [0, 0]
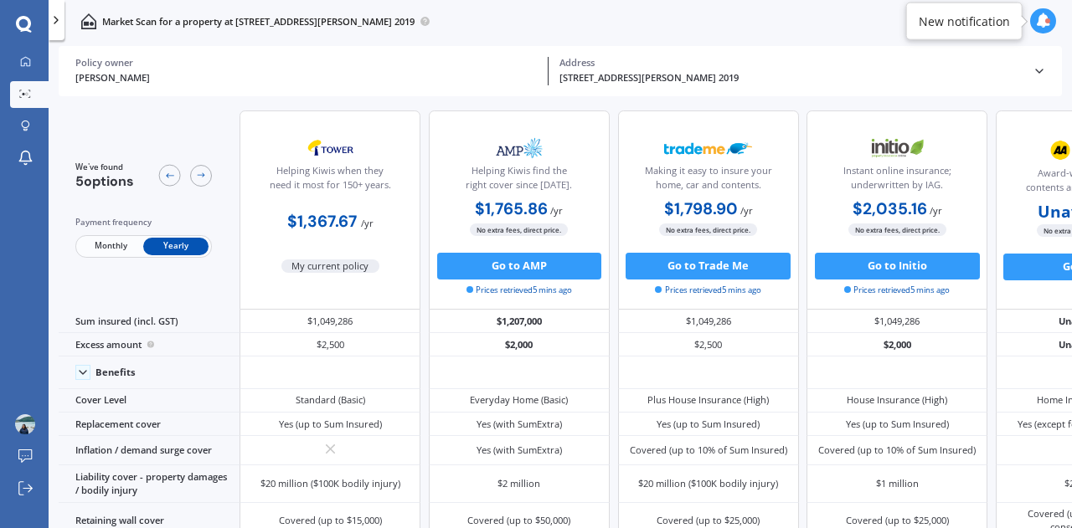
click at [1048, 23] on div at bounding box center [1042, 20] width 25 height 25
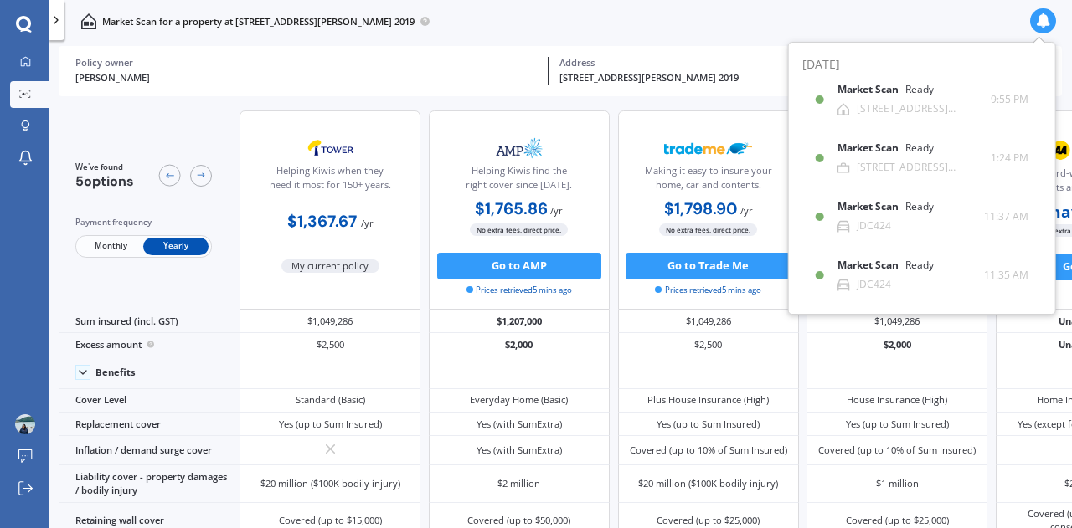
click at [166, 69] on div "[PERSON_NAME] Policy owner" at bounding box center [312, 71] width 474 height 28
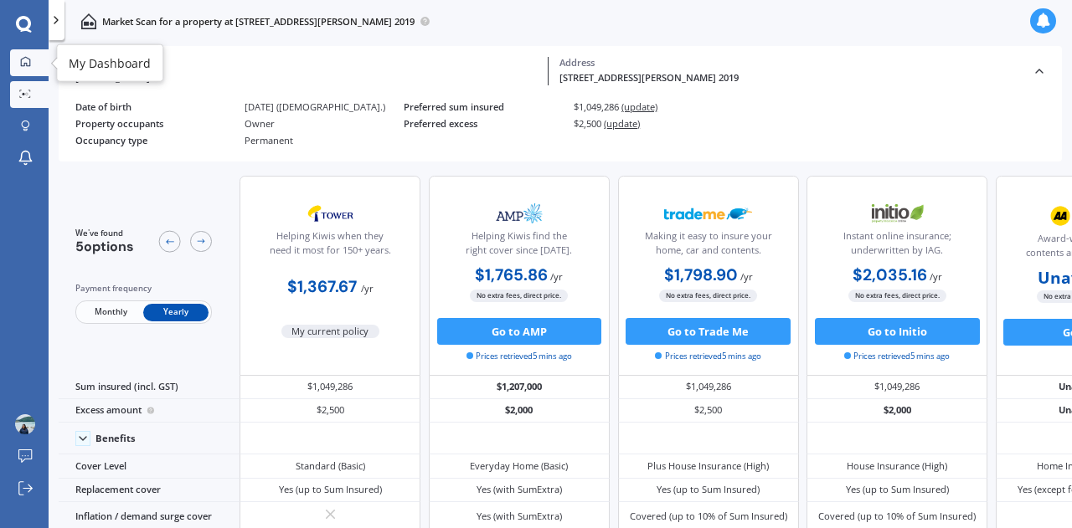
click at [27, 70] on link "My Dashboard" at bounding box center [29, 62] width 39 height 27
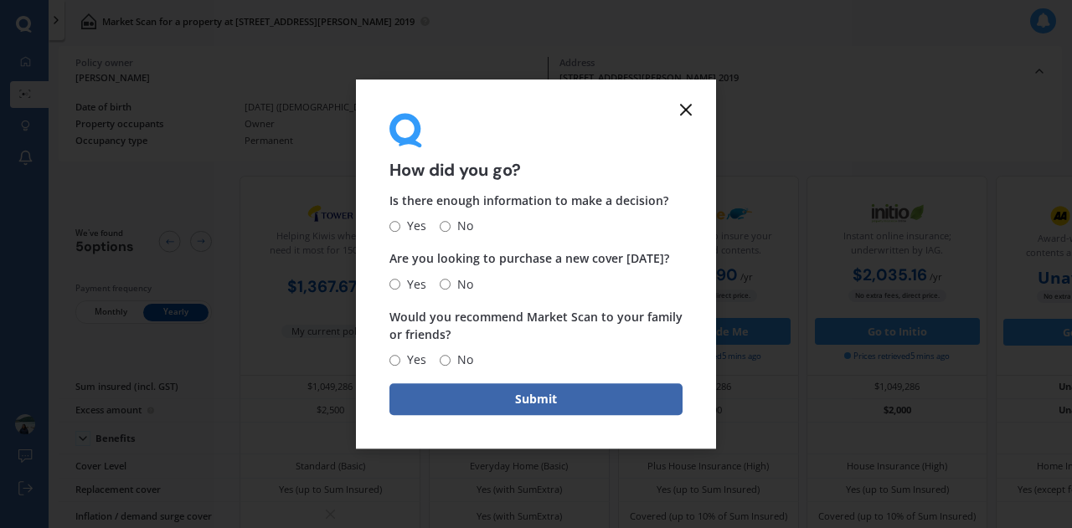
click at [404, 232] on span "Yes" at bounding box center [413, 227] width 26 height 20
click at [400, 232] on input "Yes" at bounding box center [394, 226] width 11 height 11
radio input "true"
click at [412, 282] on span "Yes" at bounding box center [413, 285] width 26 height 20
click at [400, 282] on input "Yes" at bounding box center [394, 284] width 11 height 11
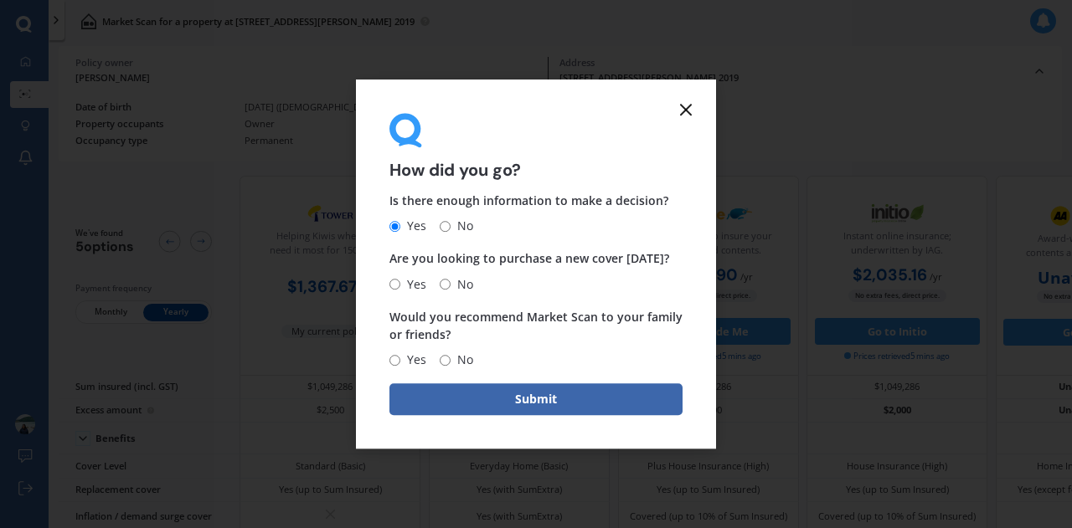
radio input "true"
click at [423, 363] on span "Yes" at bounding box center [413, 360] width 26 height 20
click at [400, 363] on input "Yes" at bounding box center [394, 360] width 11 height 11
radio input "true"
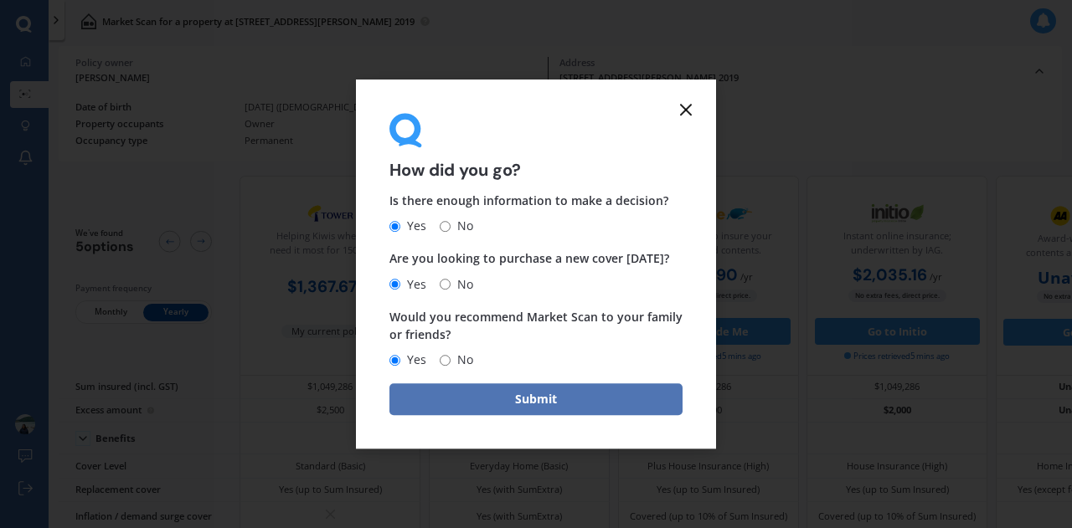
click at [473, 395] on button "Submit" at bounding box center [535, 399] width 293 height 32
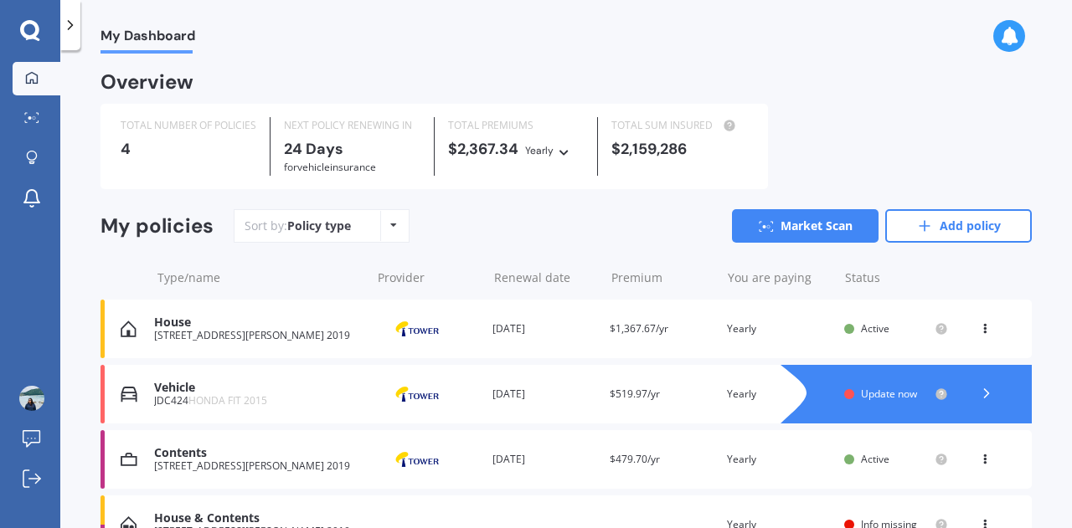
scroll to position [96, 0]
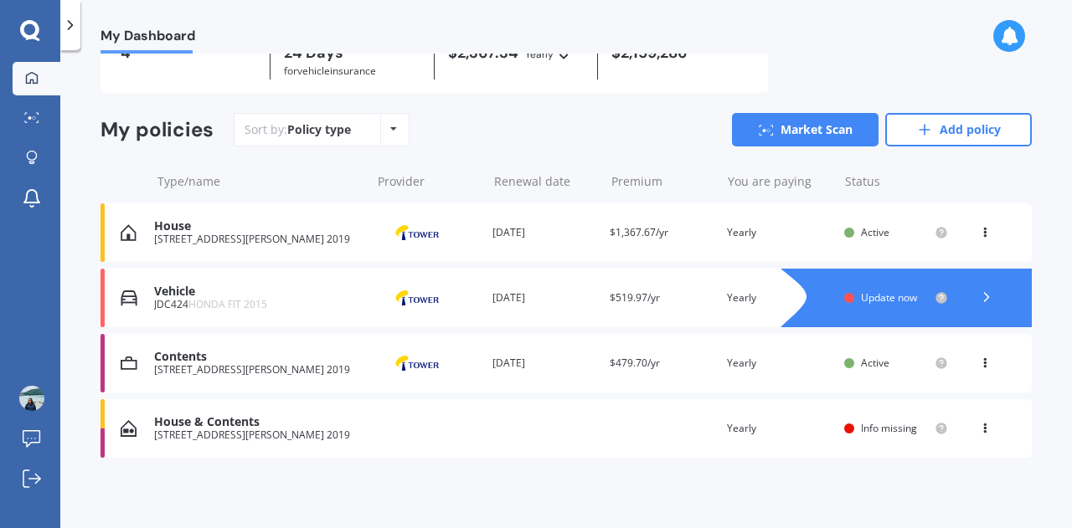
click at [861, 304] on span "Update now" at bounding box center [889, 298] width 56 height 14
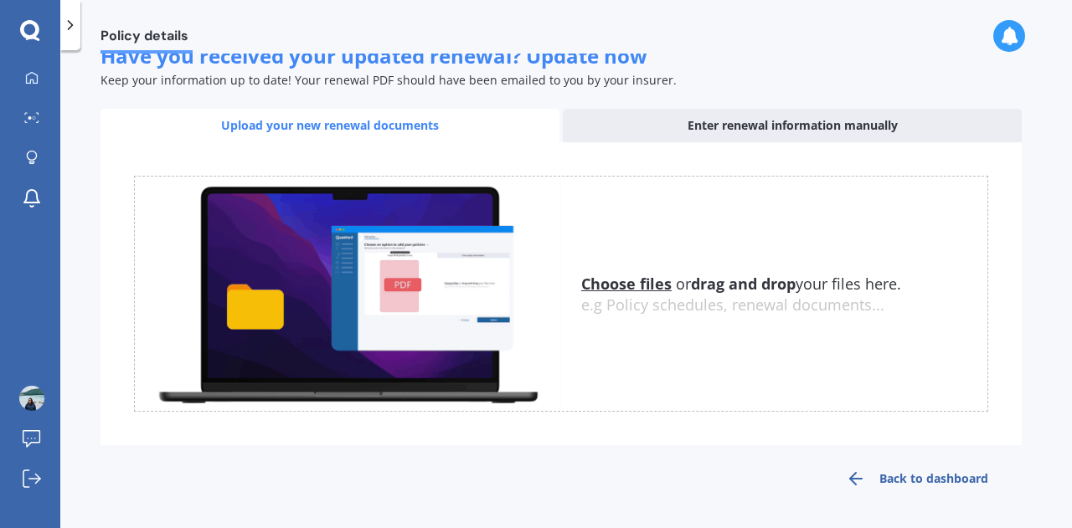
scroll to position [0, 0]
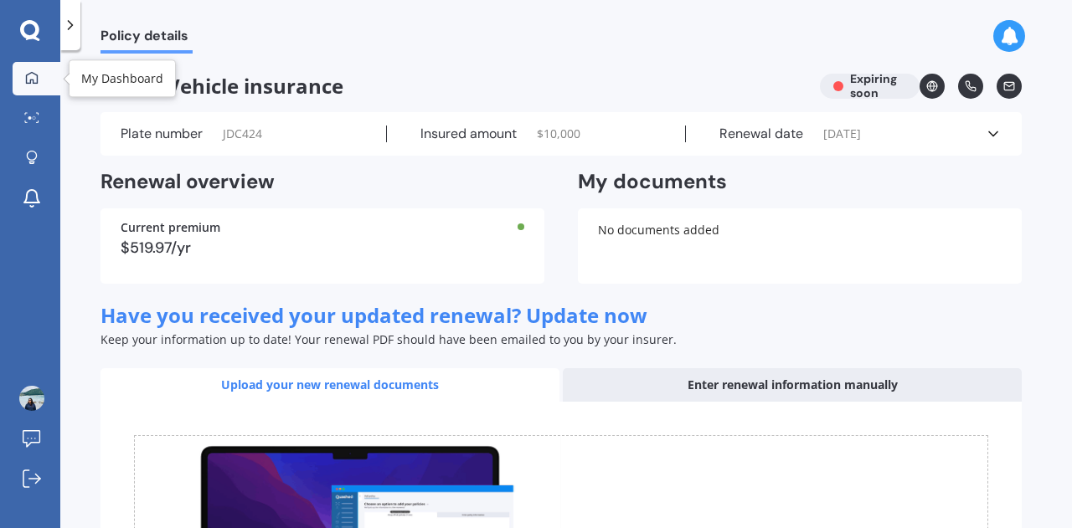
click at [38, 83] on icon at bounding box center [31, 77] width 13 height 13
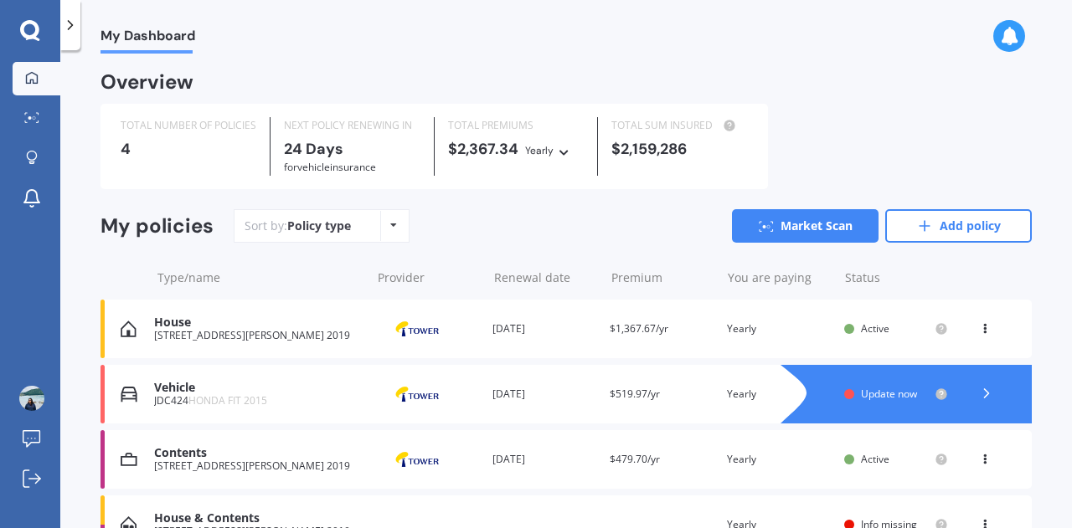
scroll to position [96, 0]
